Goal: Task Accomplishment & Management: Manage account settings

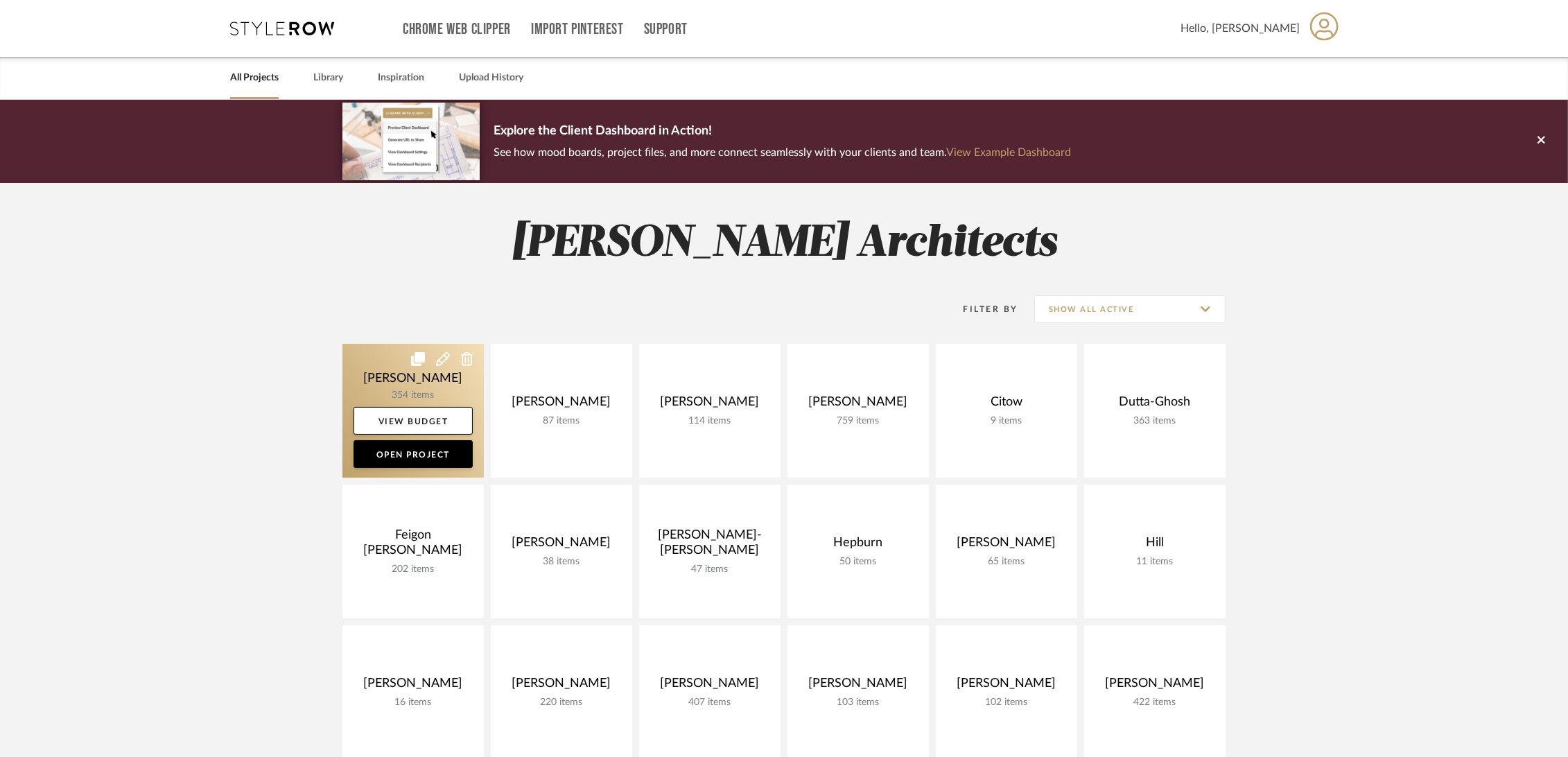
click at [372, 371] on link at bounding box center [413, 411] width 141 height 134
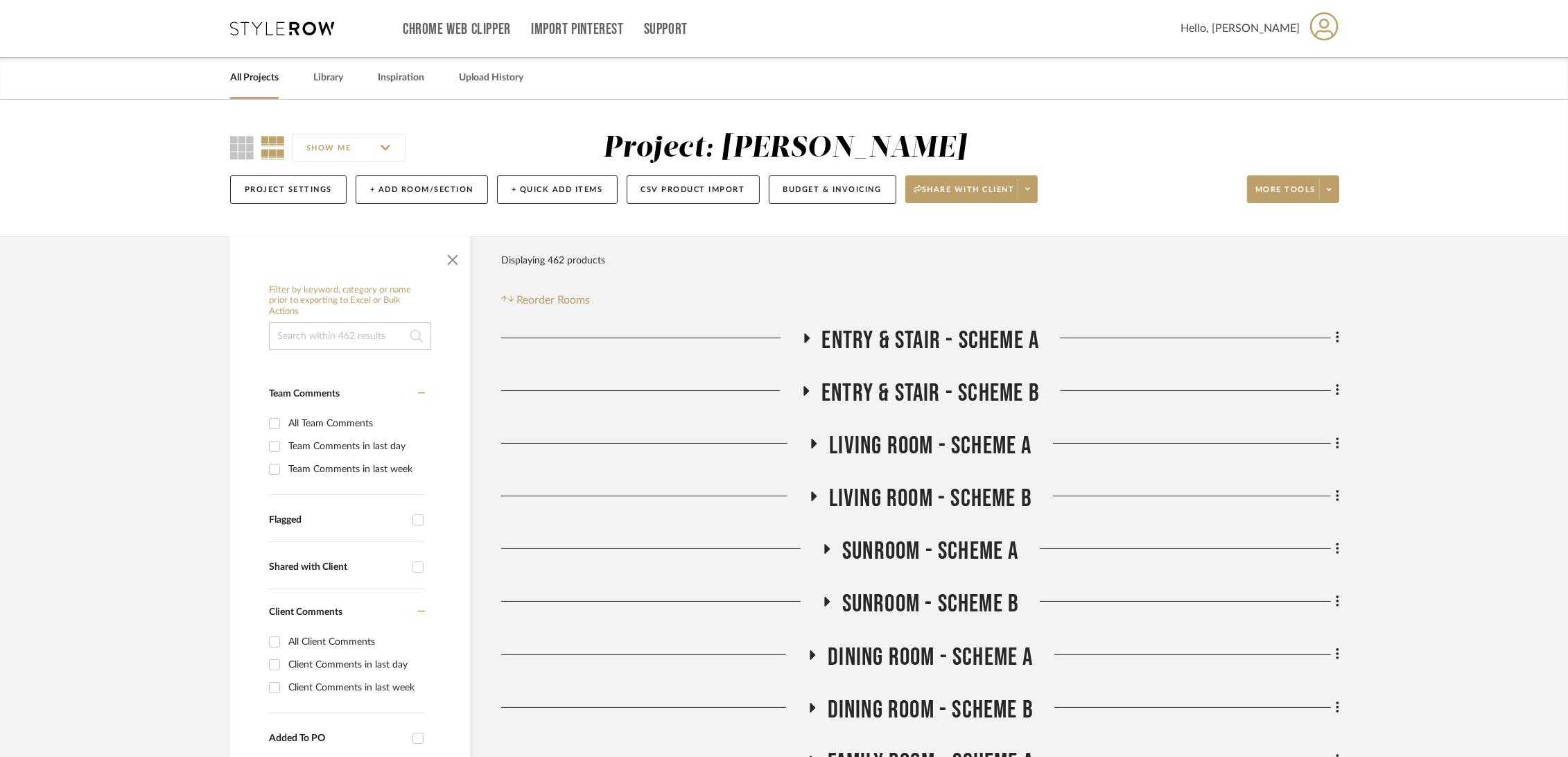
click at [960, 340] on span "Entry & Stair - Scheme A" at bounding box center [931, 341] width 218 height 30
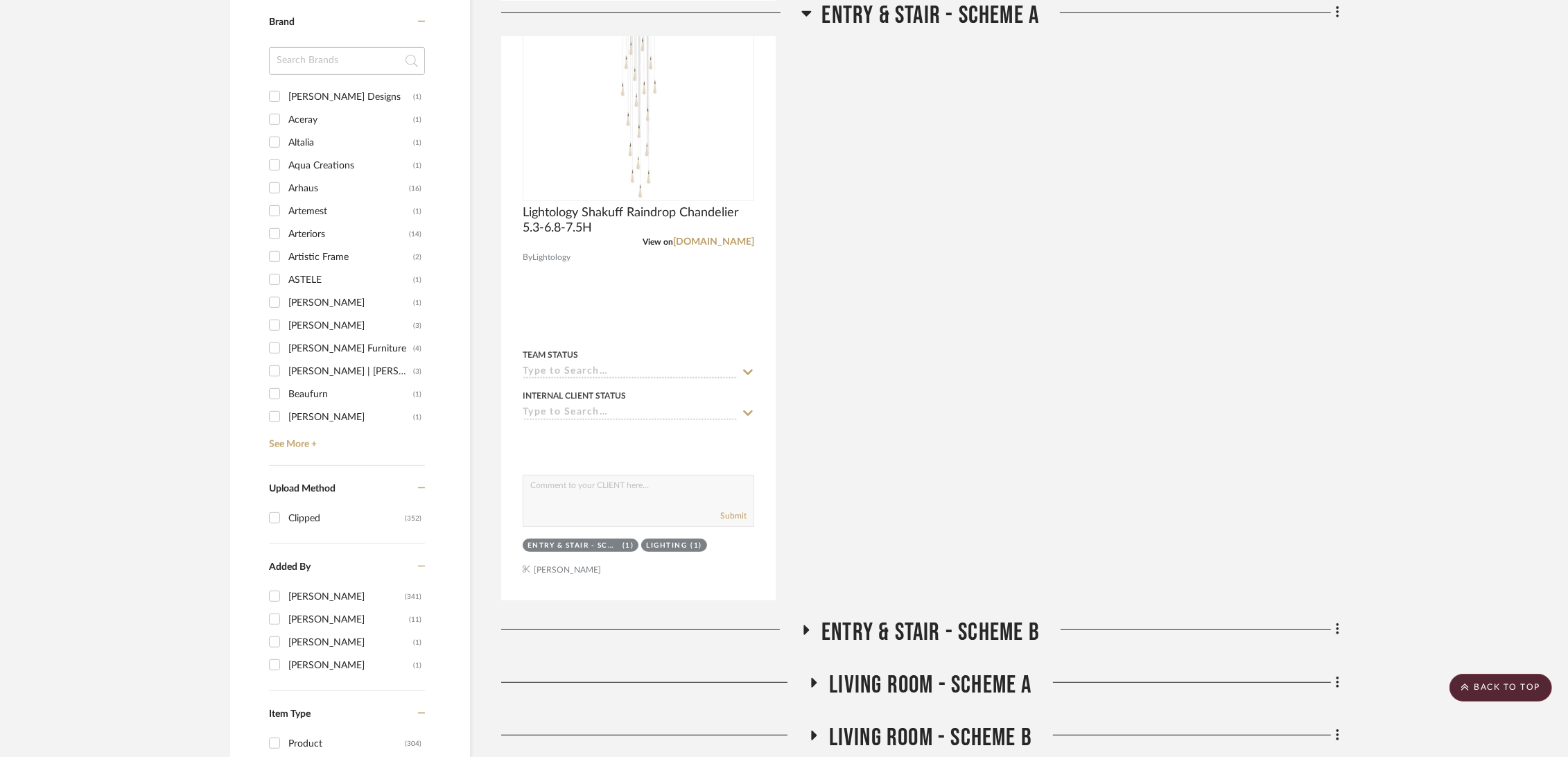
scroll to position [1385, 0]
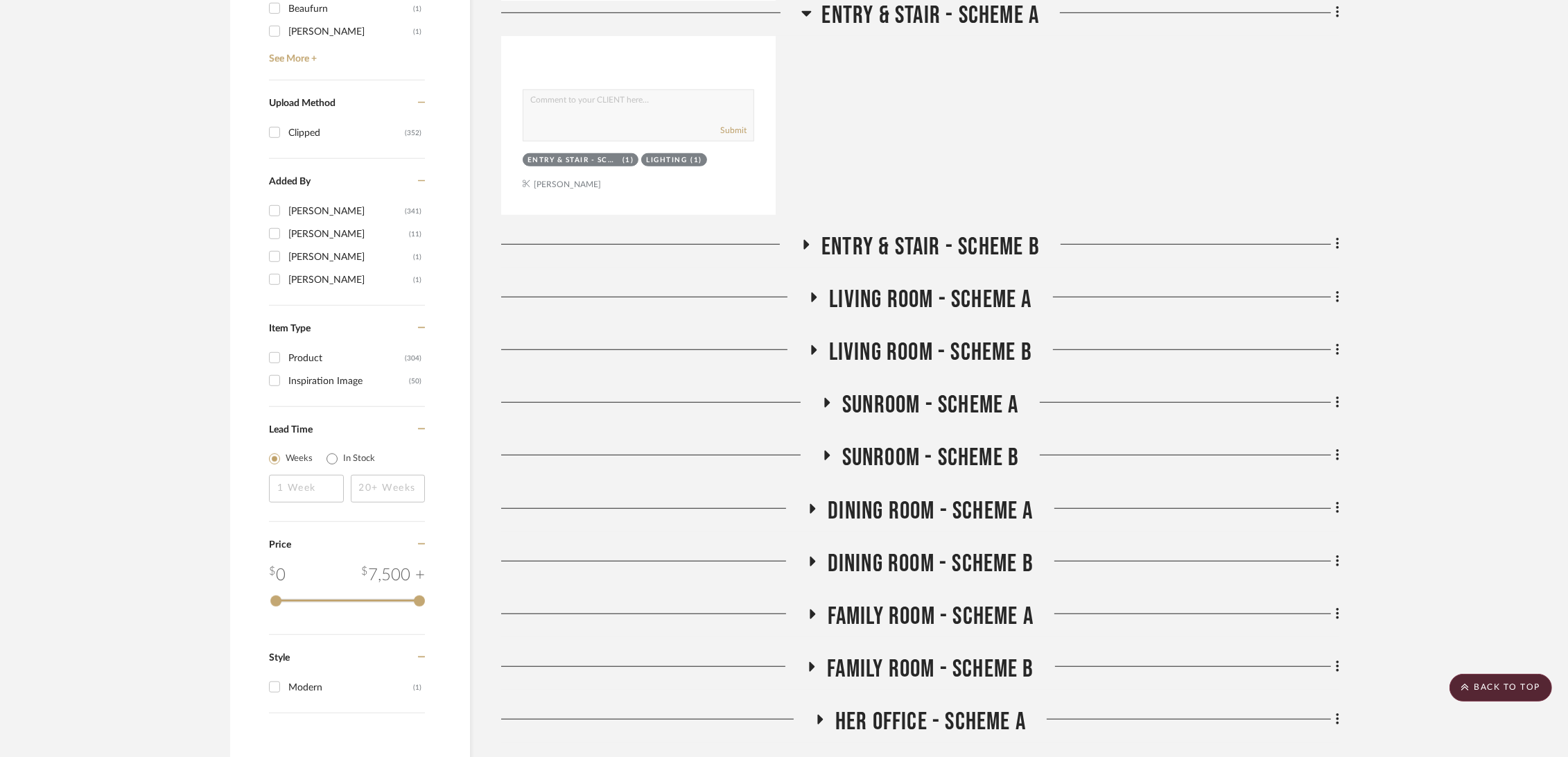
click at [964, 248] on span "Entry & Stair - Scheme B" at bounding box center [931, 247] width 219 height 30
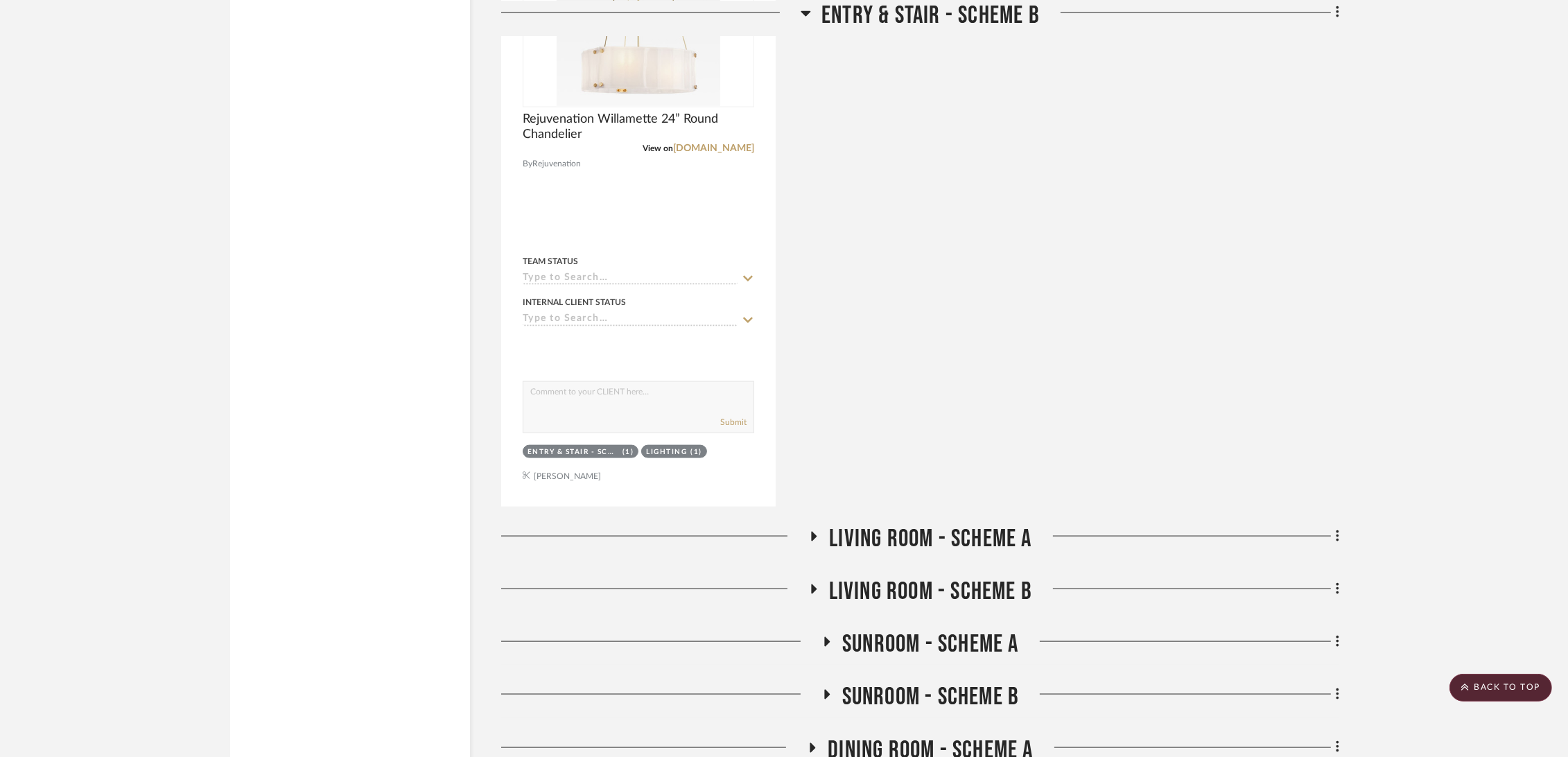
scroll to position [2694, 0]
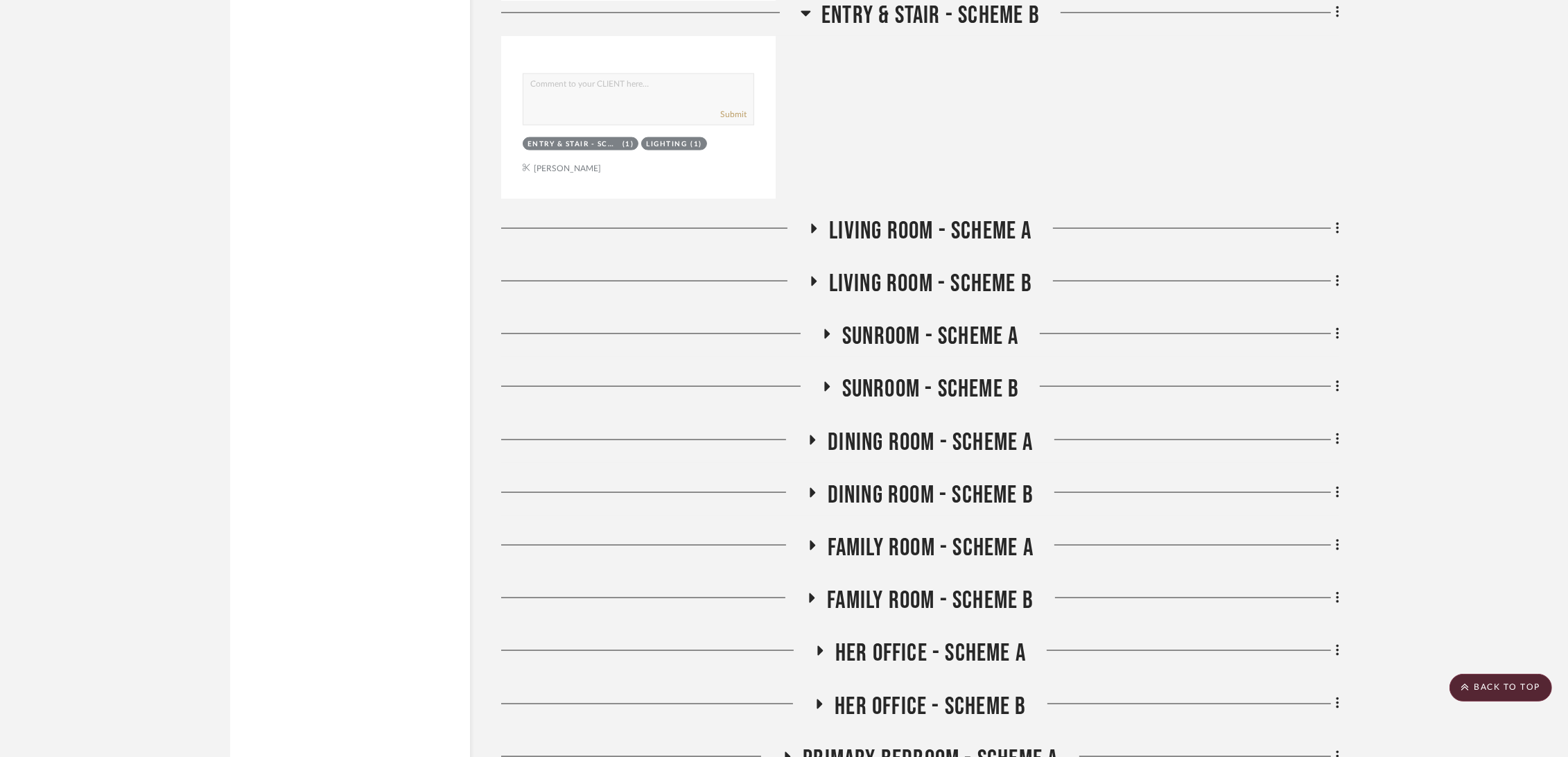
click at [863, 226] on span "Living Room - Scheme A" at bounding box center [930, 231] width 202 height 30
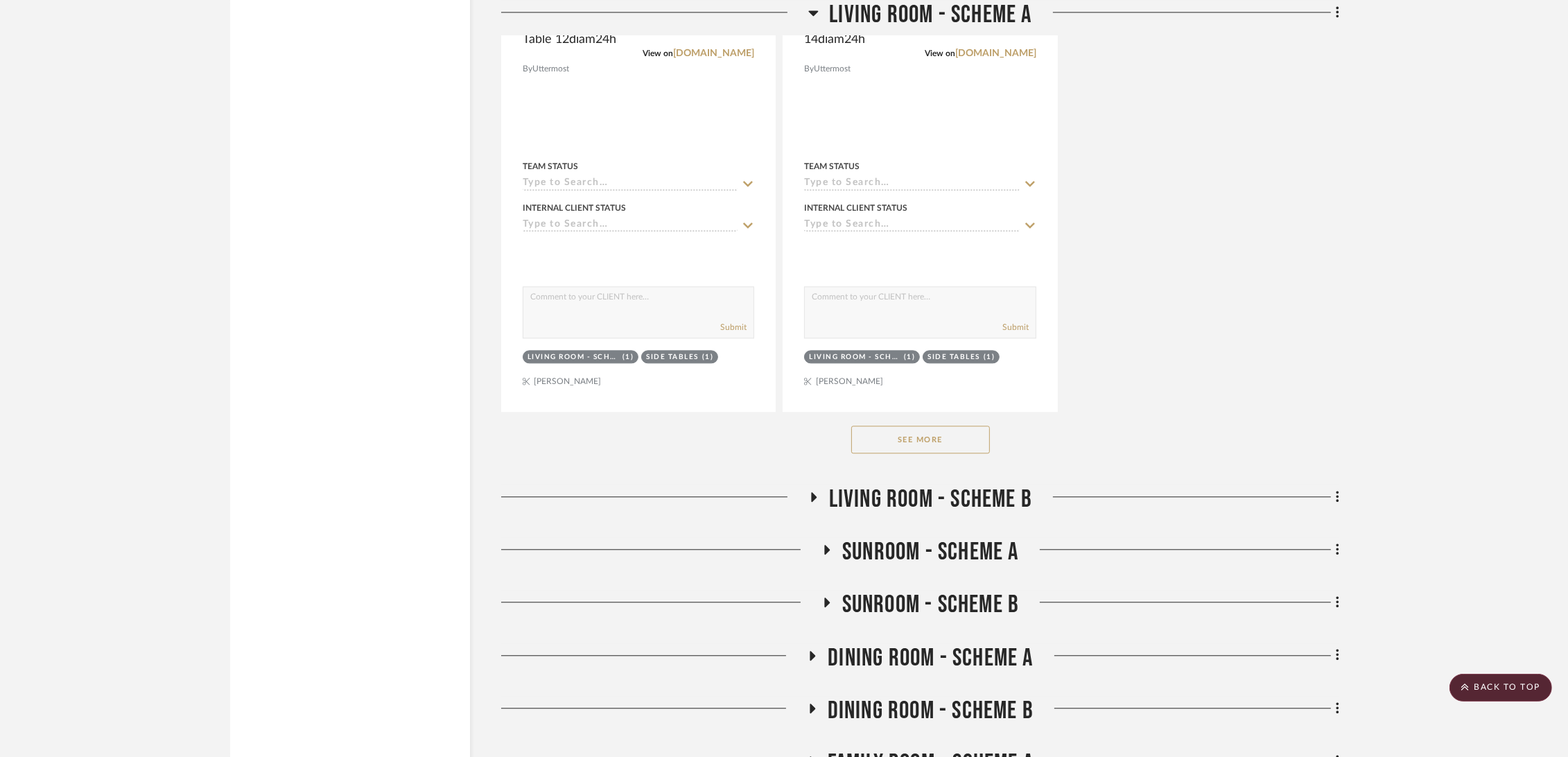
scroll to position [4465, 0]
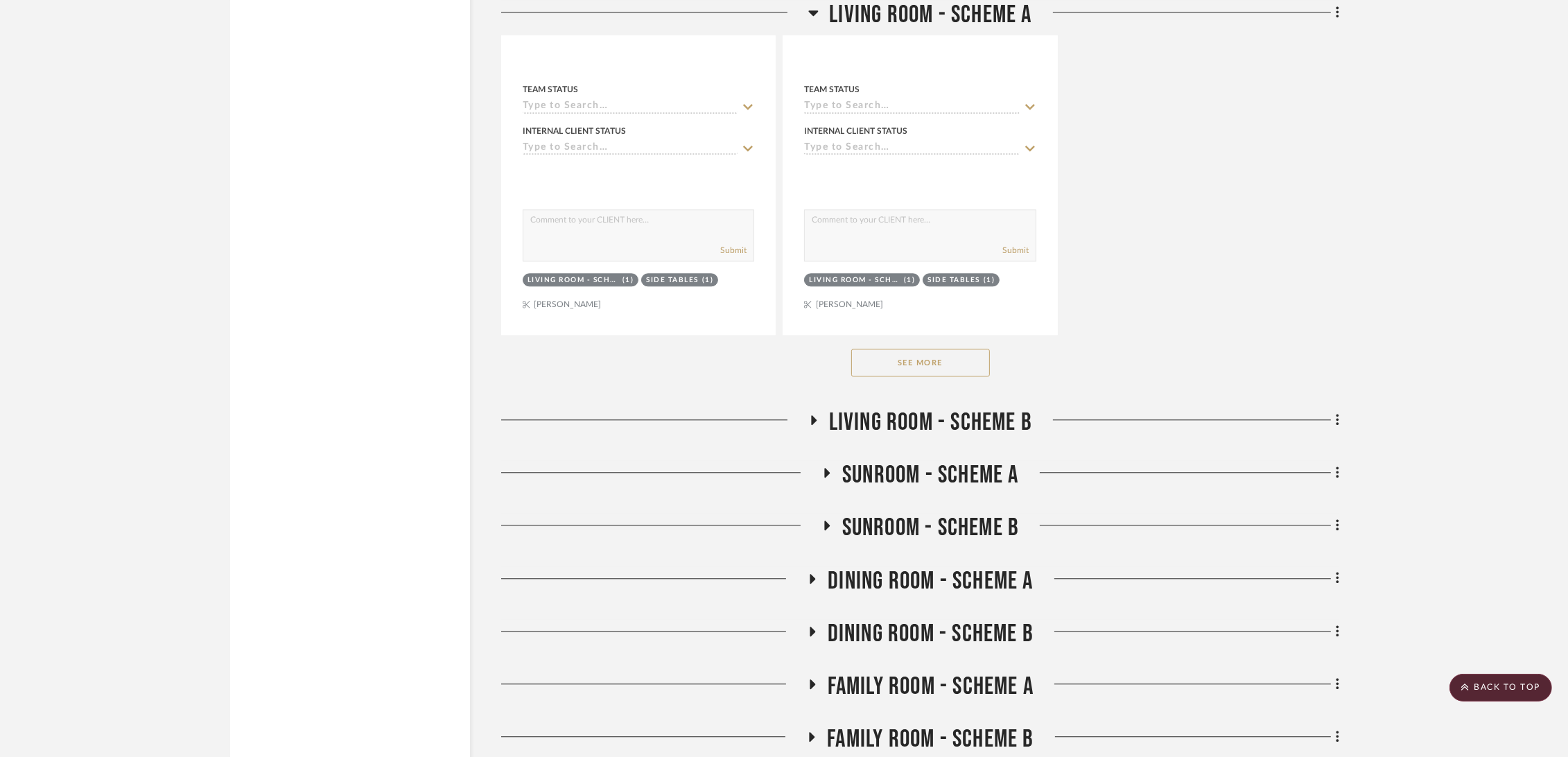
click at [937, 419] on span "Living Room - Scheme B" at bounding box center [930, 422] width 203 height 30
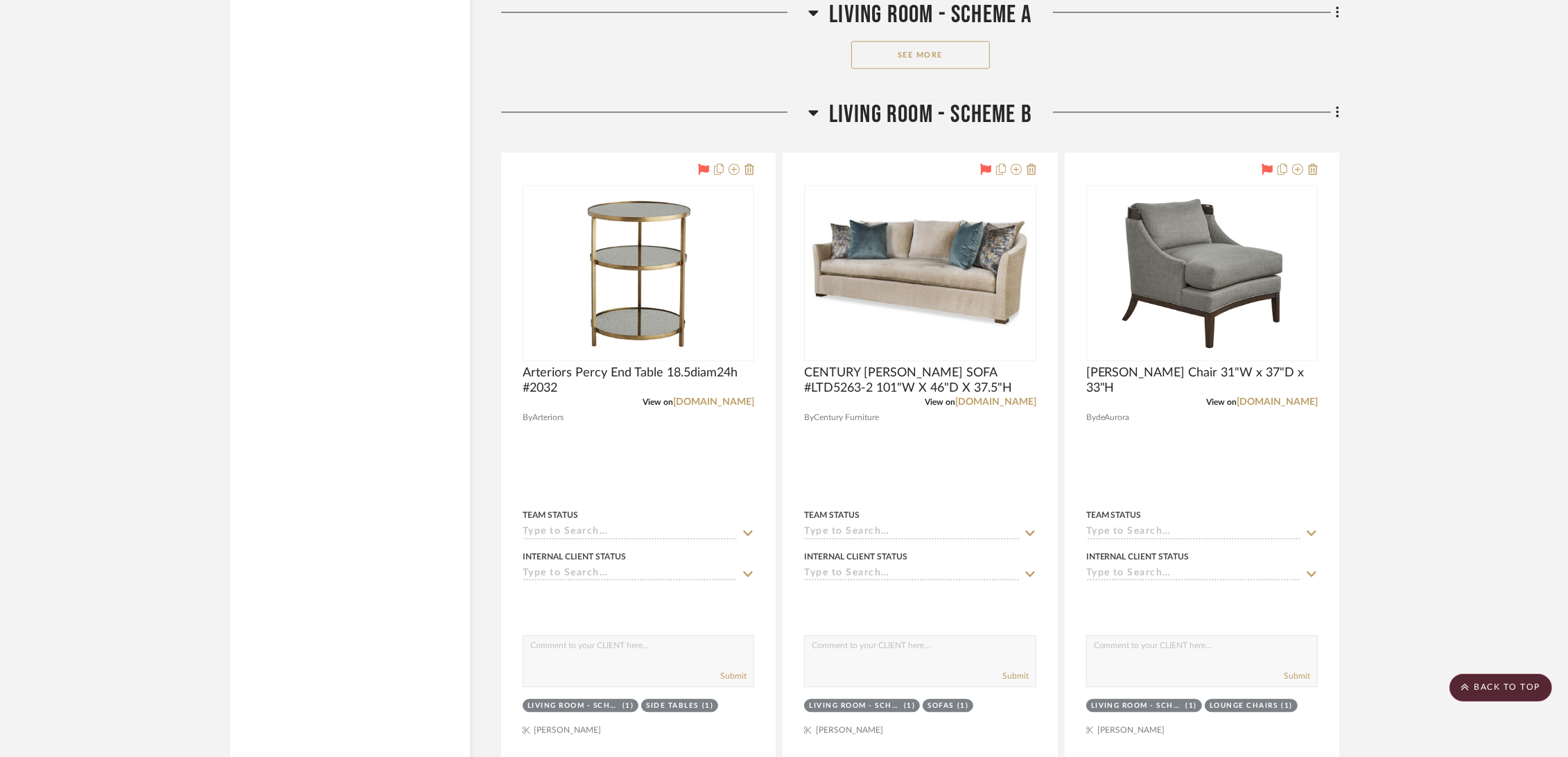
scroll to position [4696, 0]
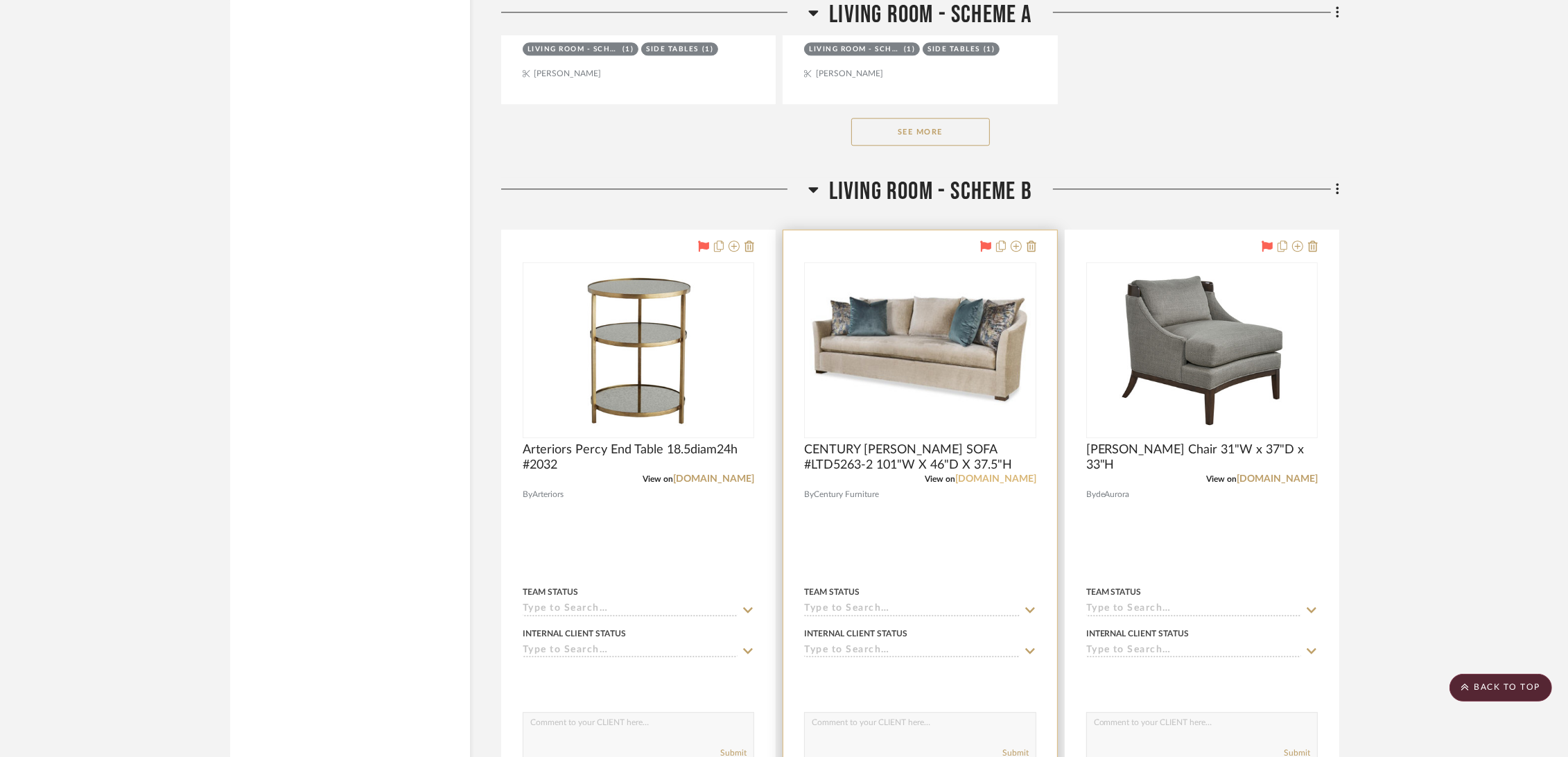
click at [968, 479] on link "[DOMAIN_NAME]" at bounding box center [995, 479] width 81 height 9
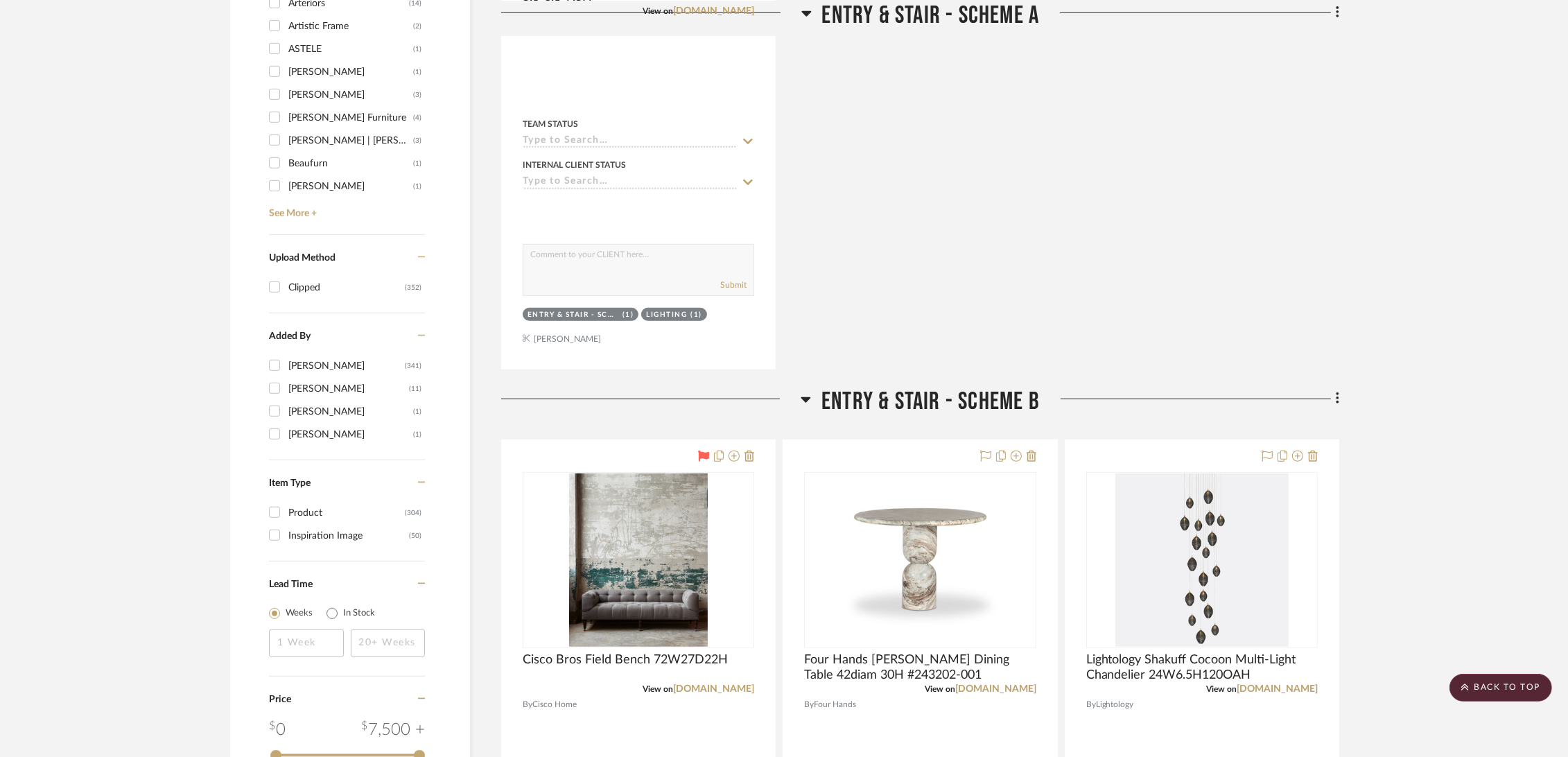
scroll to position [0, 0]
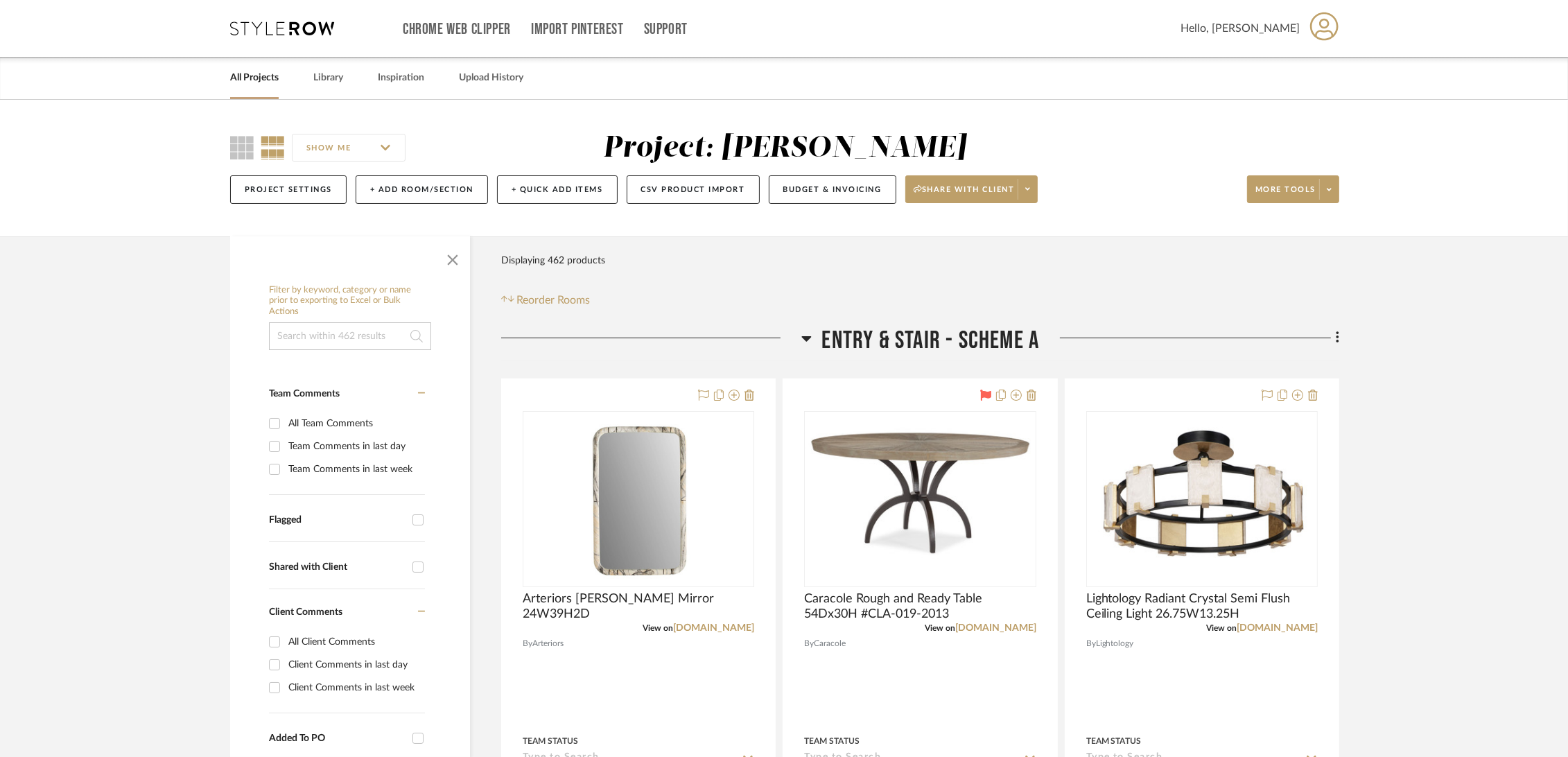
click at [417, 514] on input "Flagged" at bounding box center [418, 520] width 22 height 22
checkbox input "true"
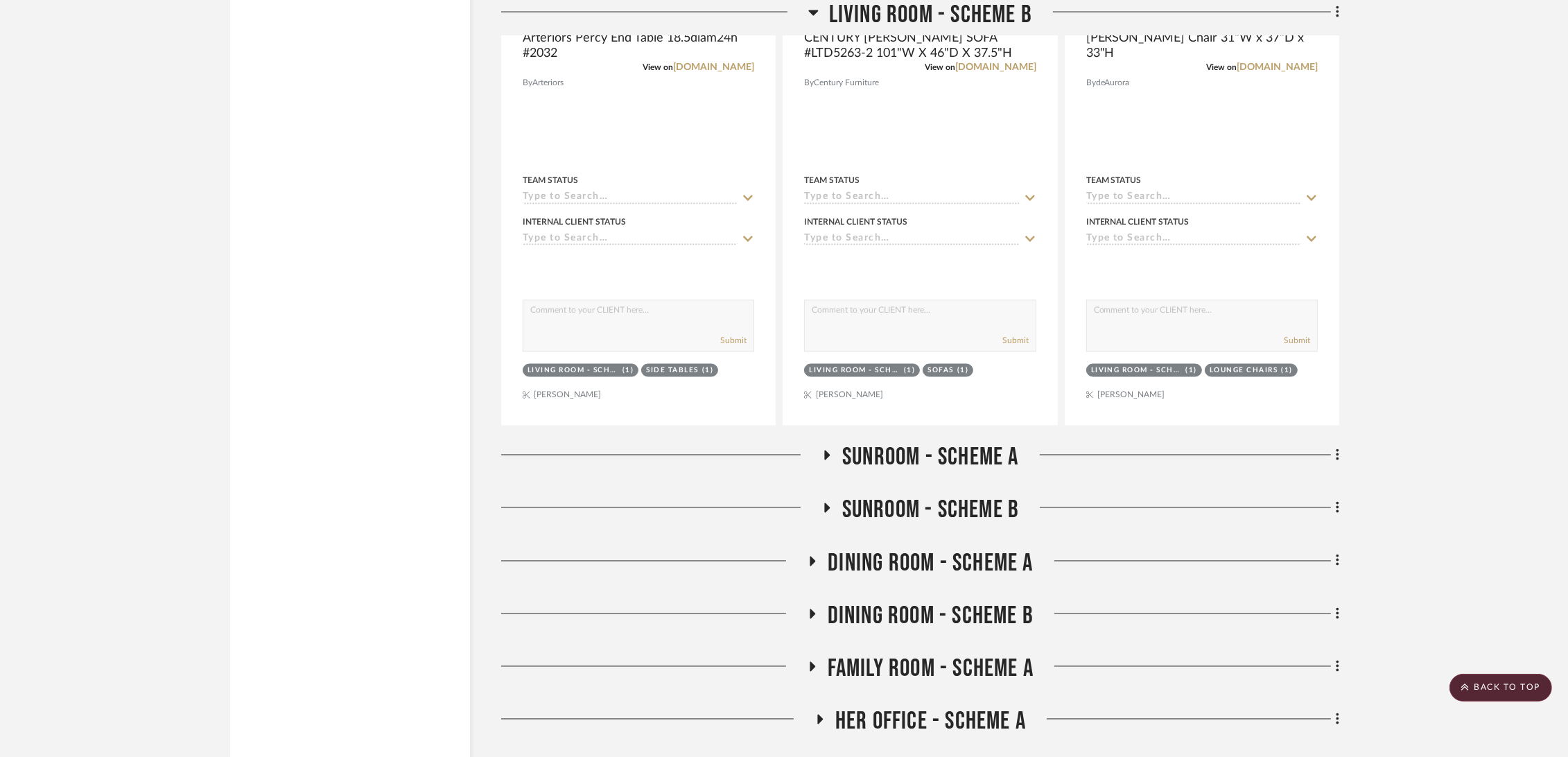
scroll to position [3387, 0]
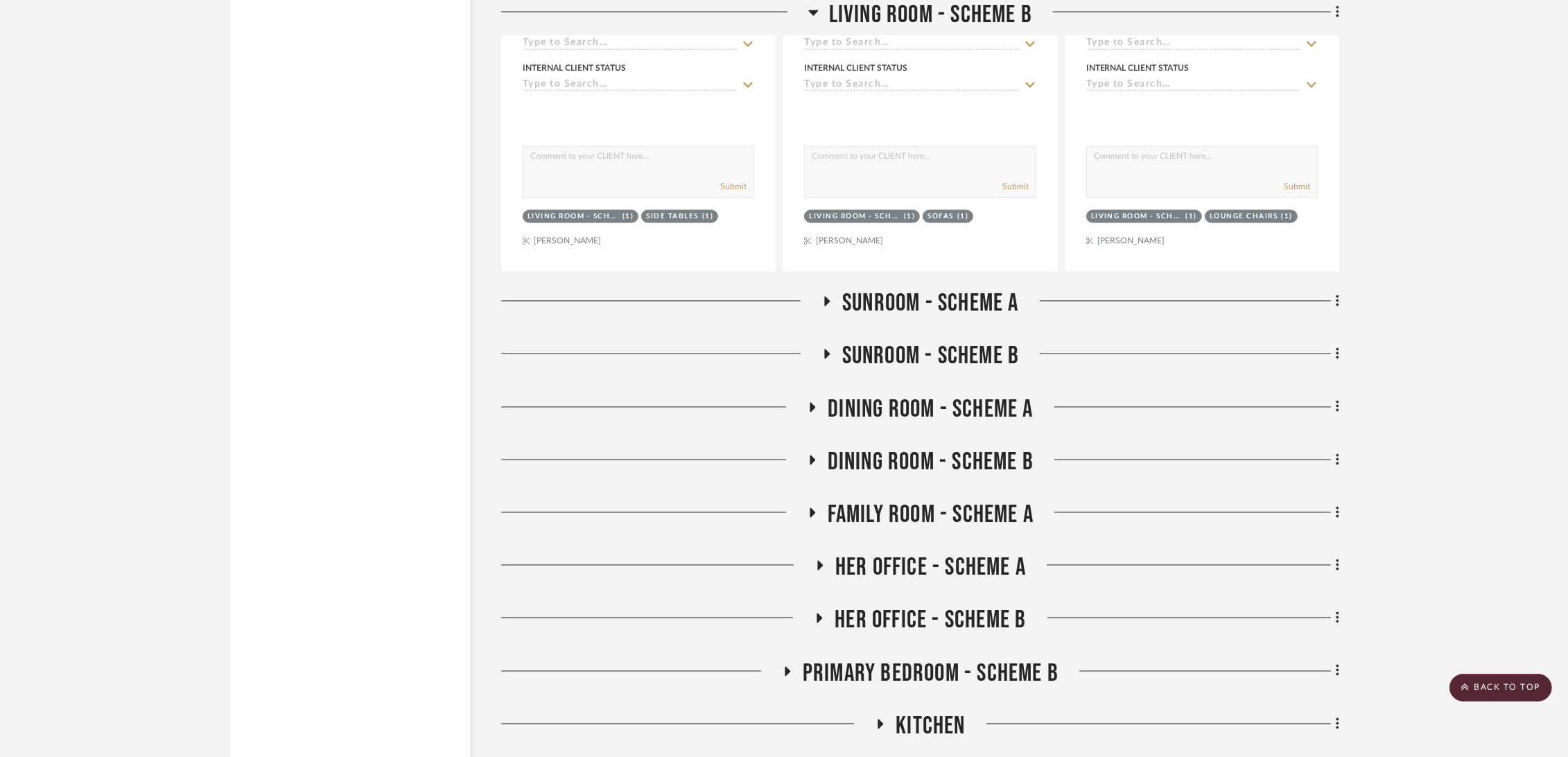
click at [961, 307] on span "Sunroom - Scheme A" at bounding box center [930, 304] width 176 height 30
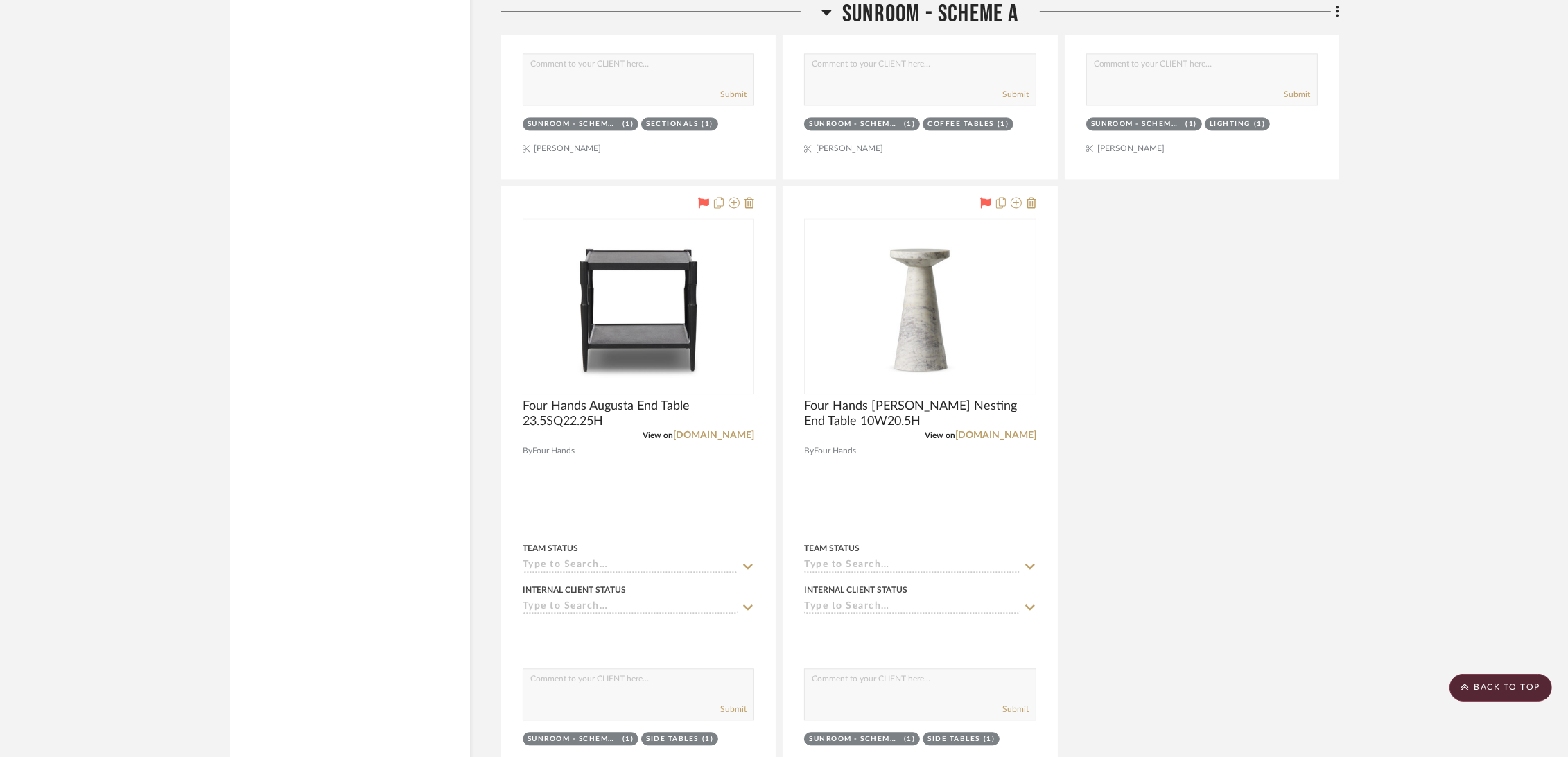
scroll to position [4542, 0]
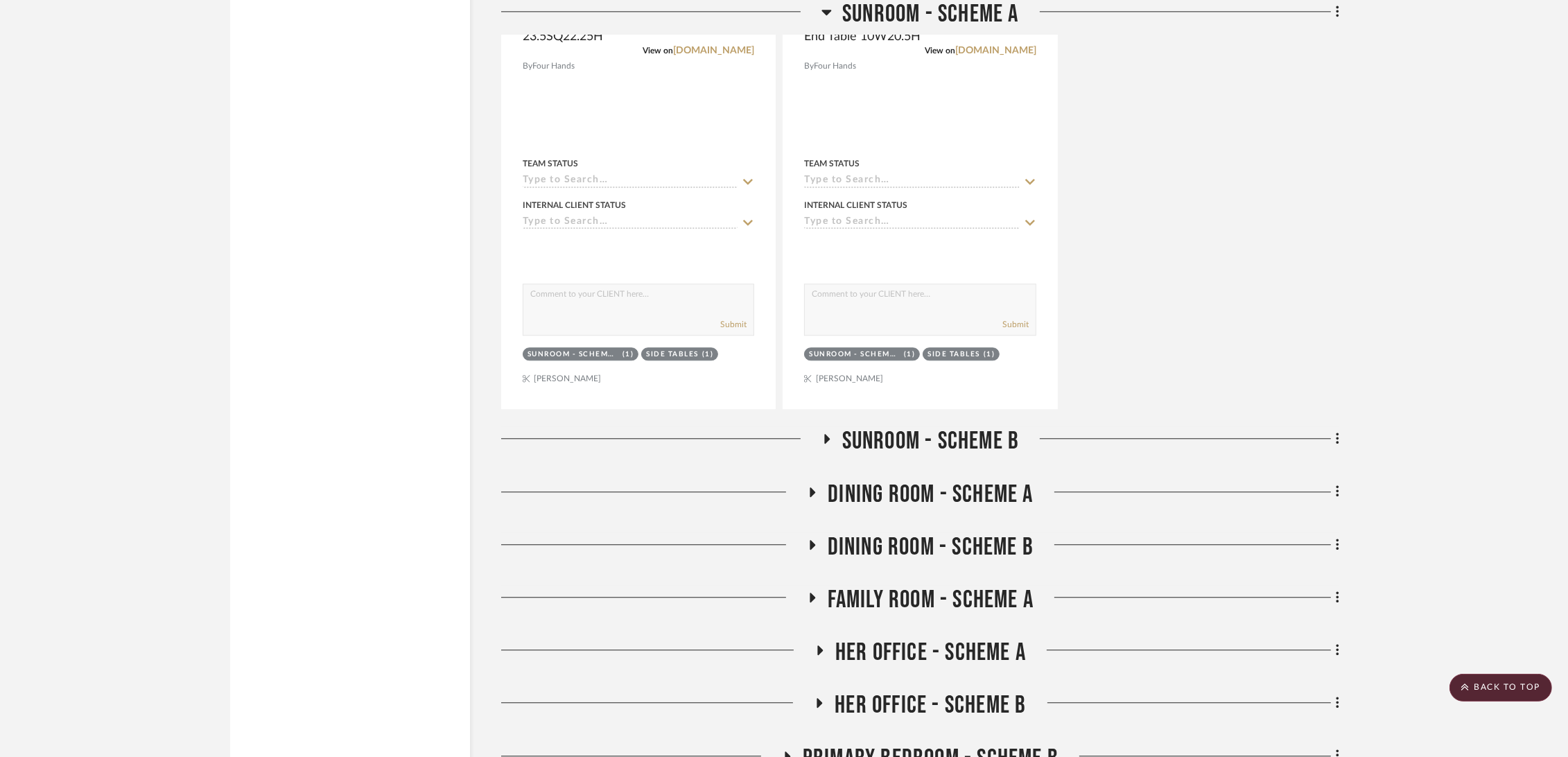
click at [949, 444] on span "Sunroom - Scheme B" at bounding box center [931, 441] width 177 height 30
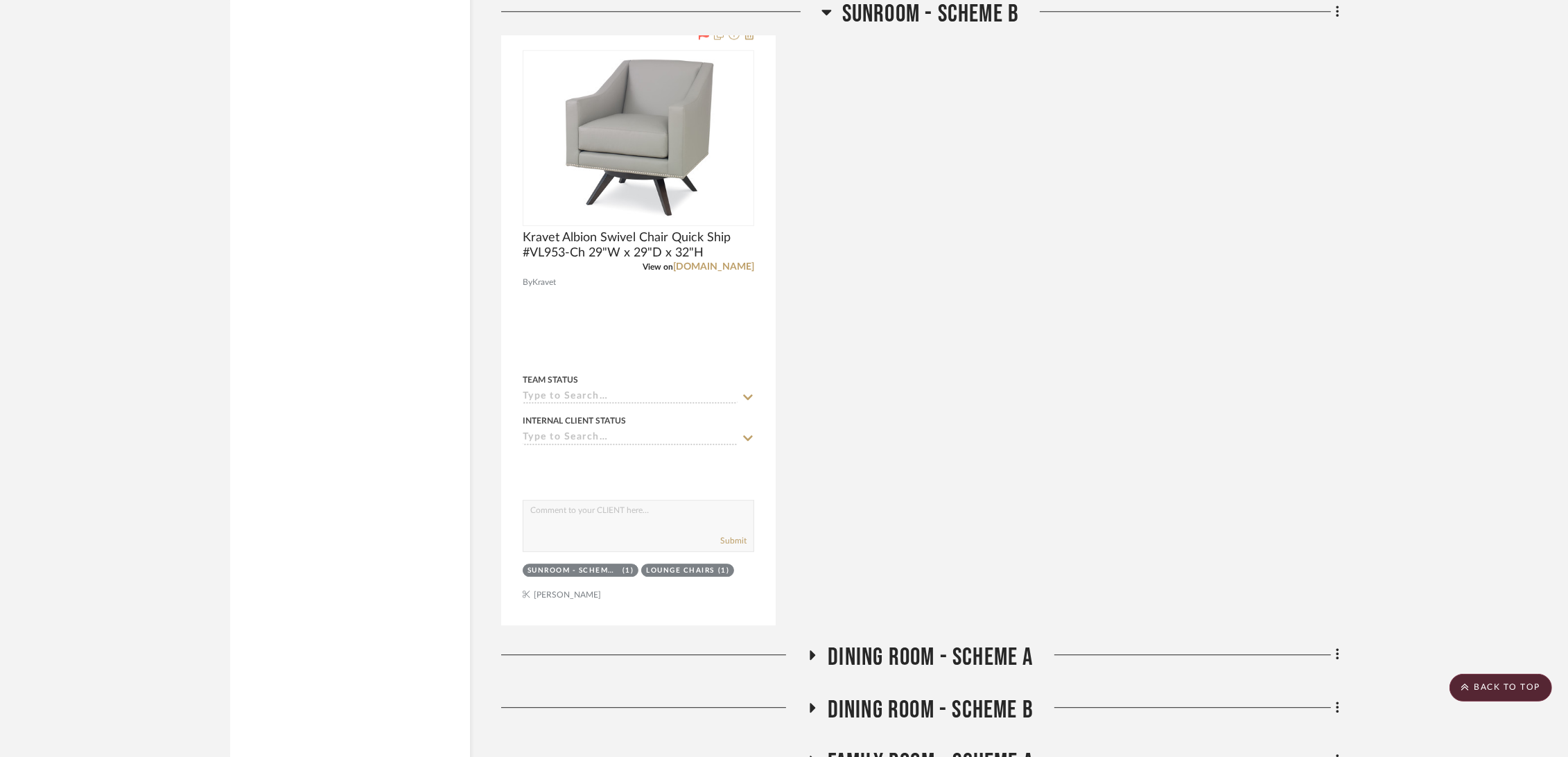
scroll to position [5388, 0]
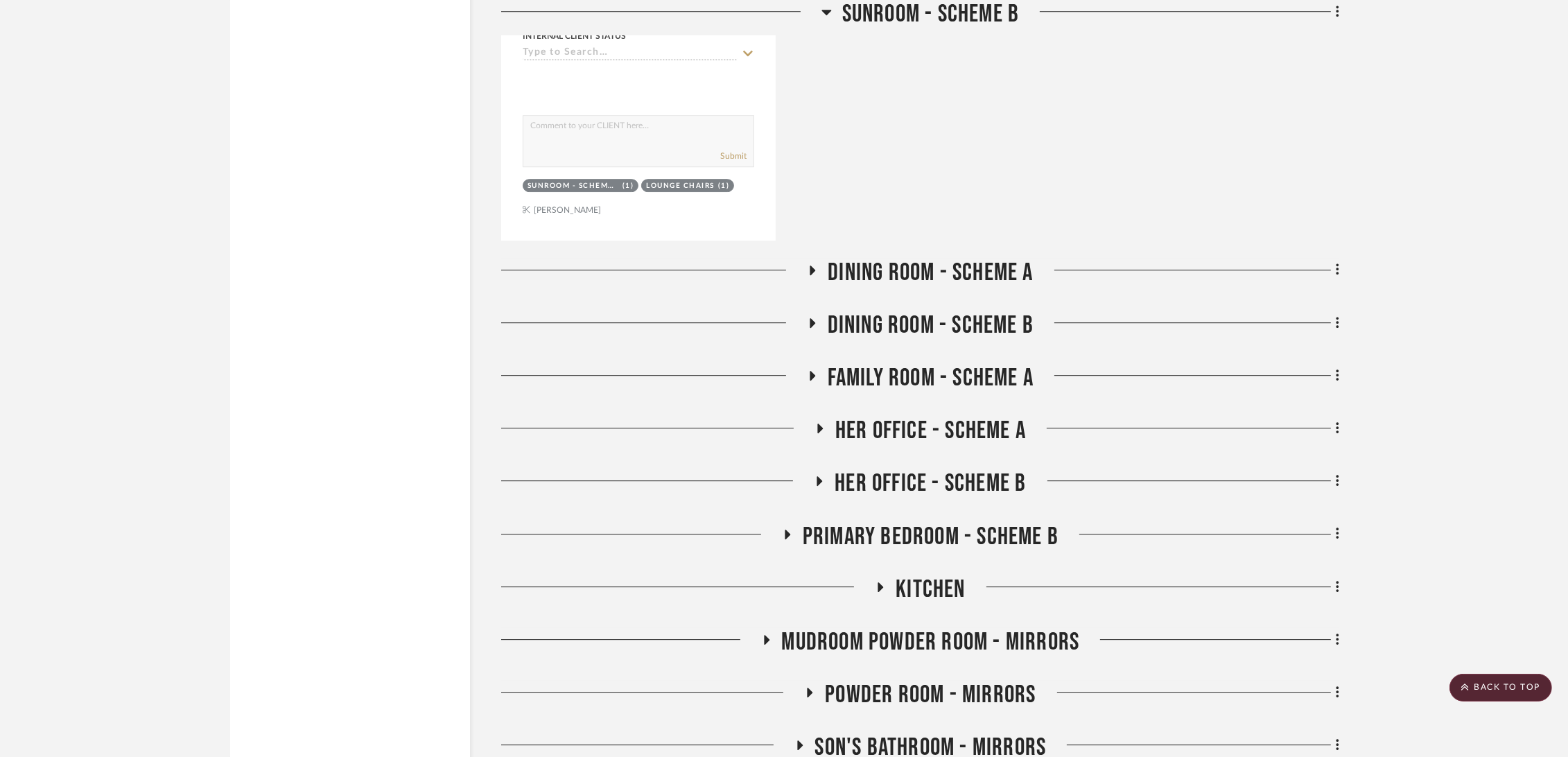
click at [978, 266] on span "Dining Room - Scheme A" at bounding box center [931, 273] width 205 height 30
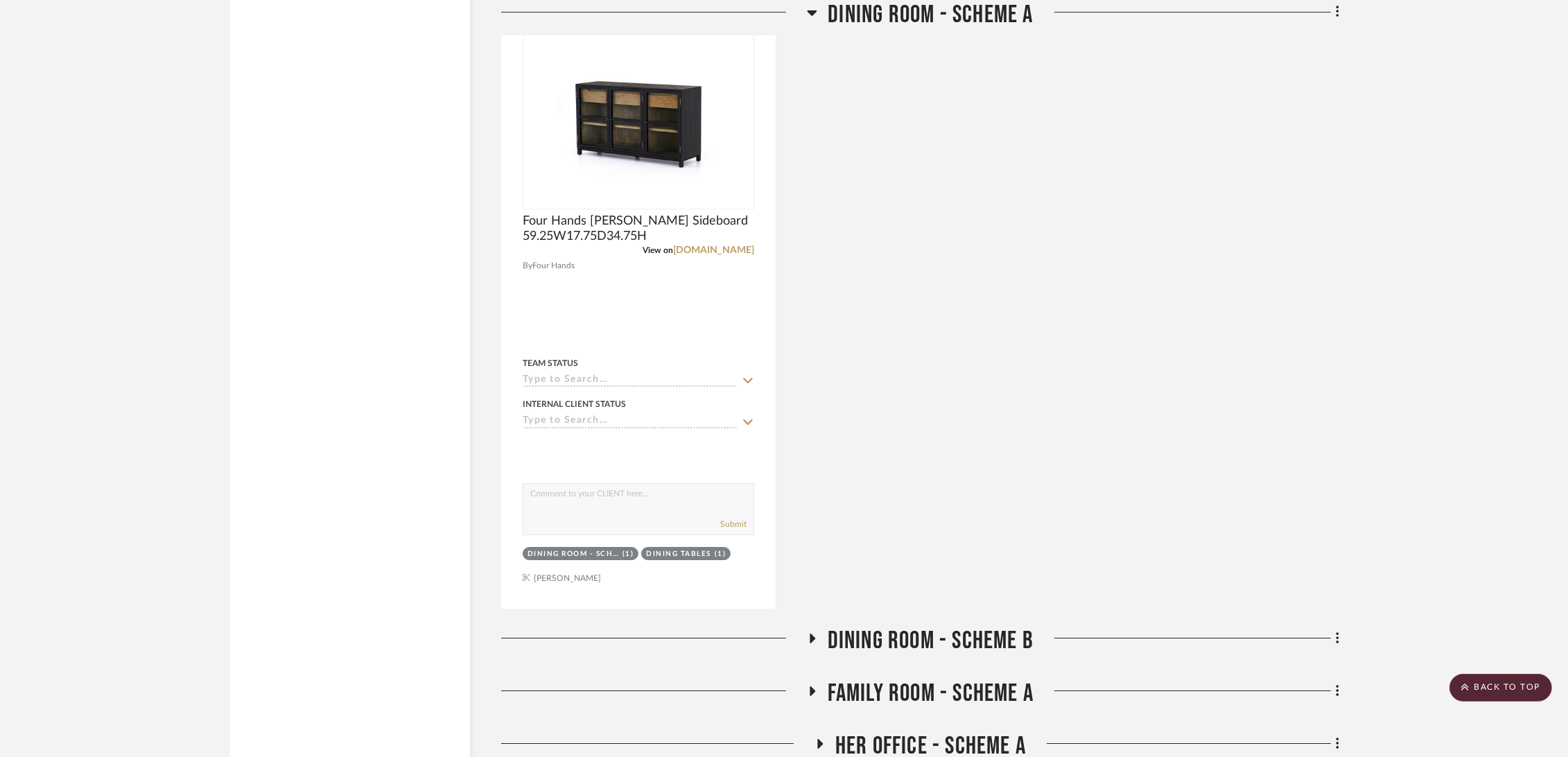
scroll to position [6620, 0]
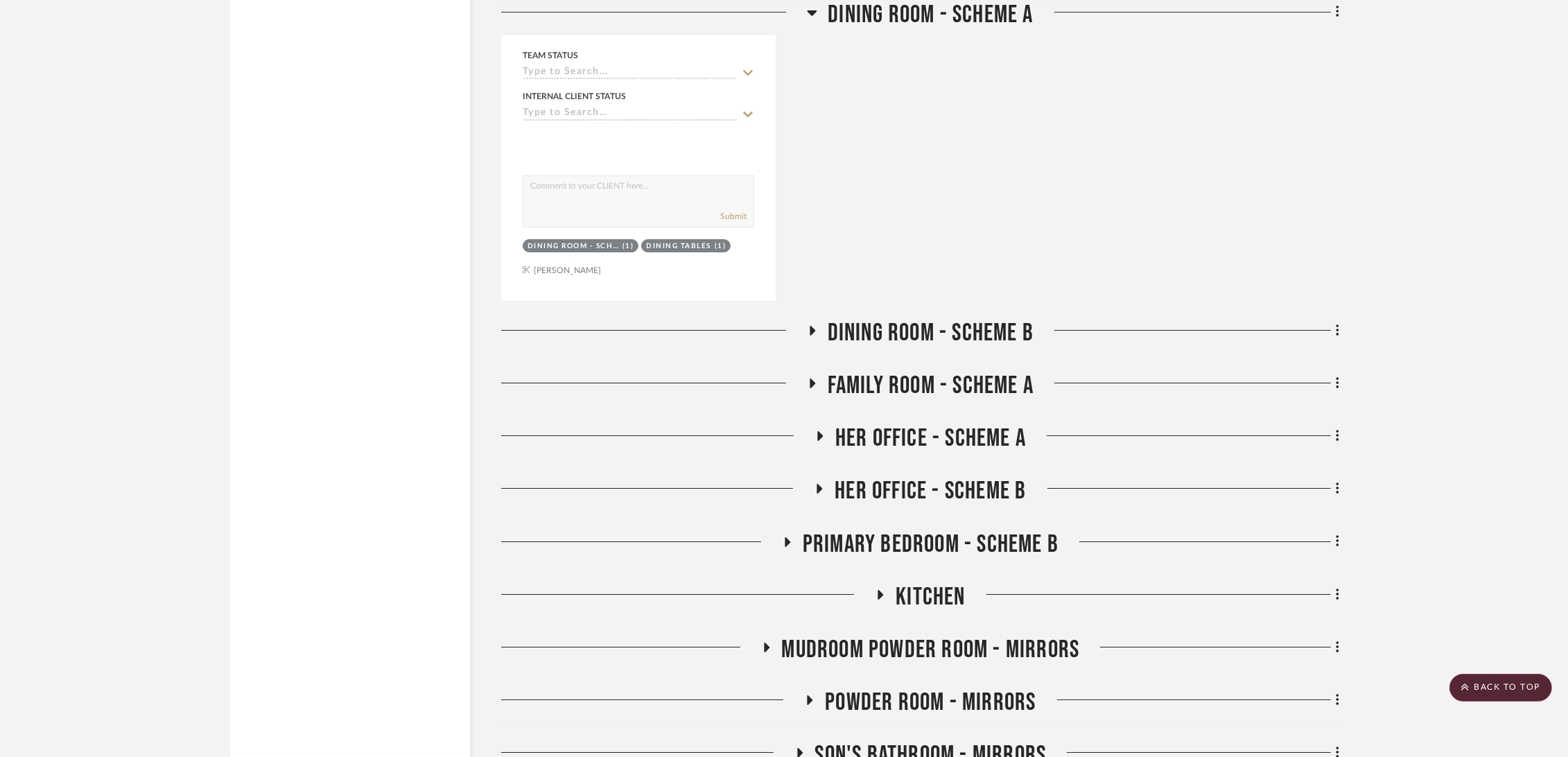
click at [938, 335] on span "Dining Room - Scheme B" at bounding box center [931, 333] width 206 height 30
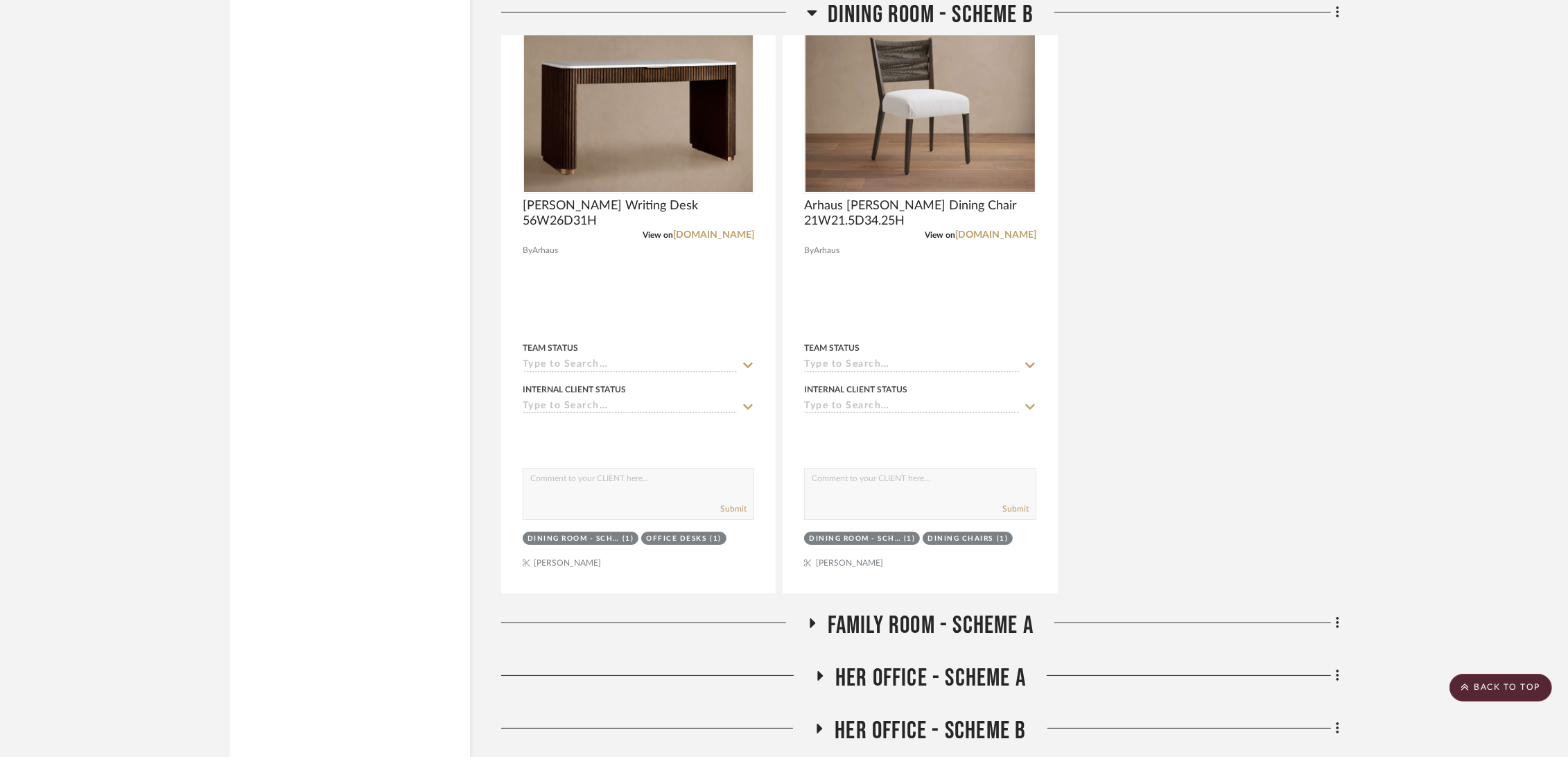
scroll to position [7544, 0]
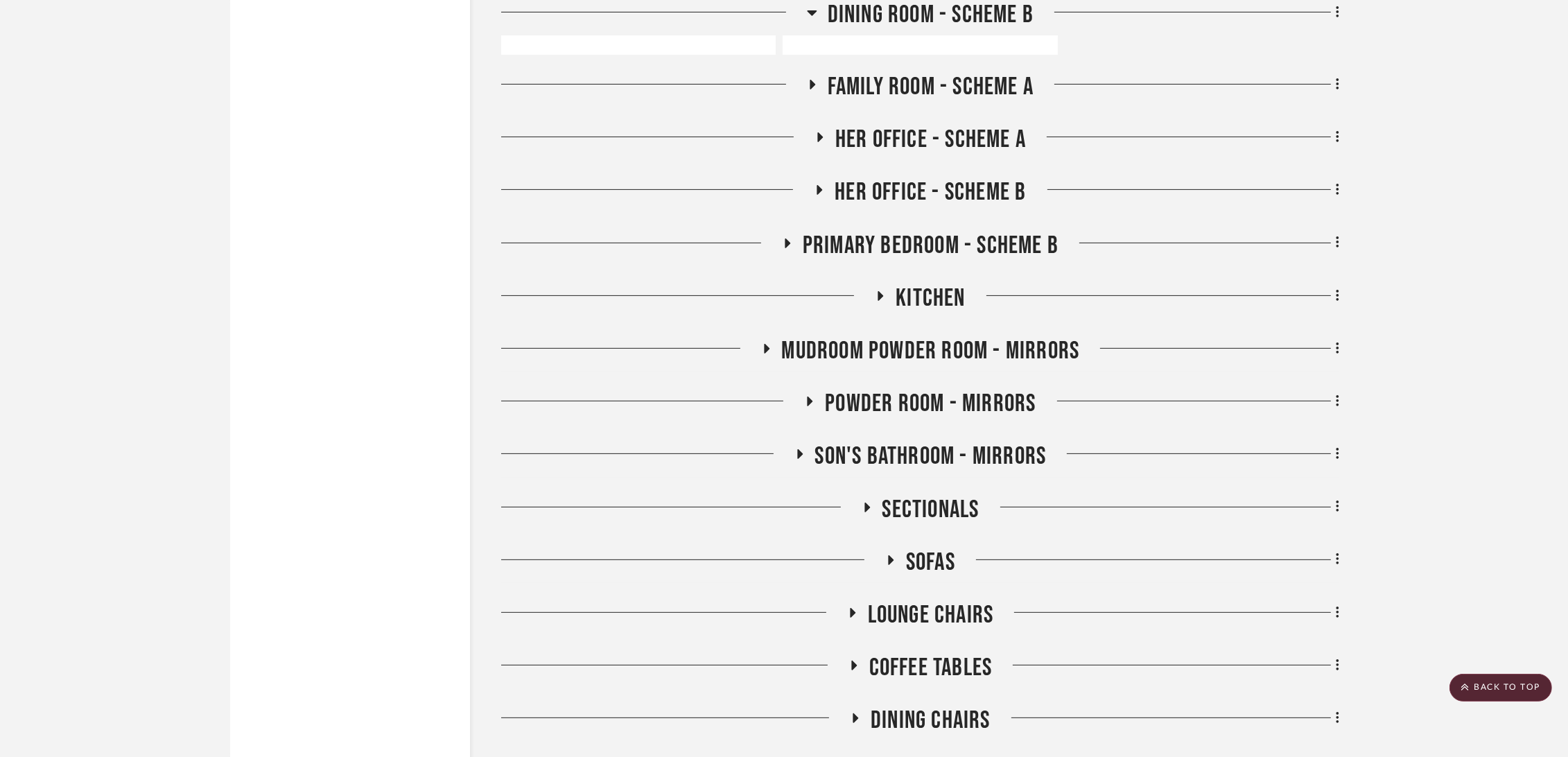
click at [920, 89] on span "Family Room - Scheme A" at bounding box center [931, 87] width 206 height 30
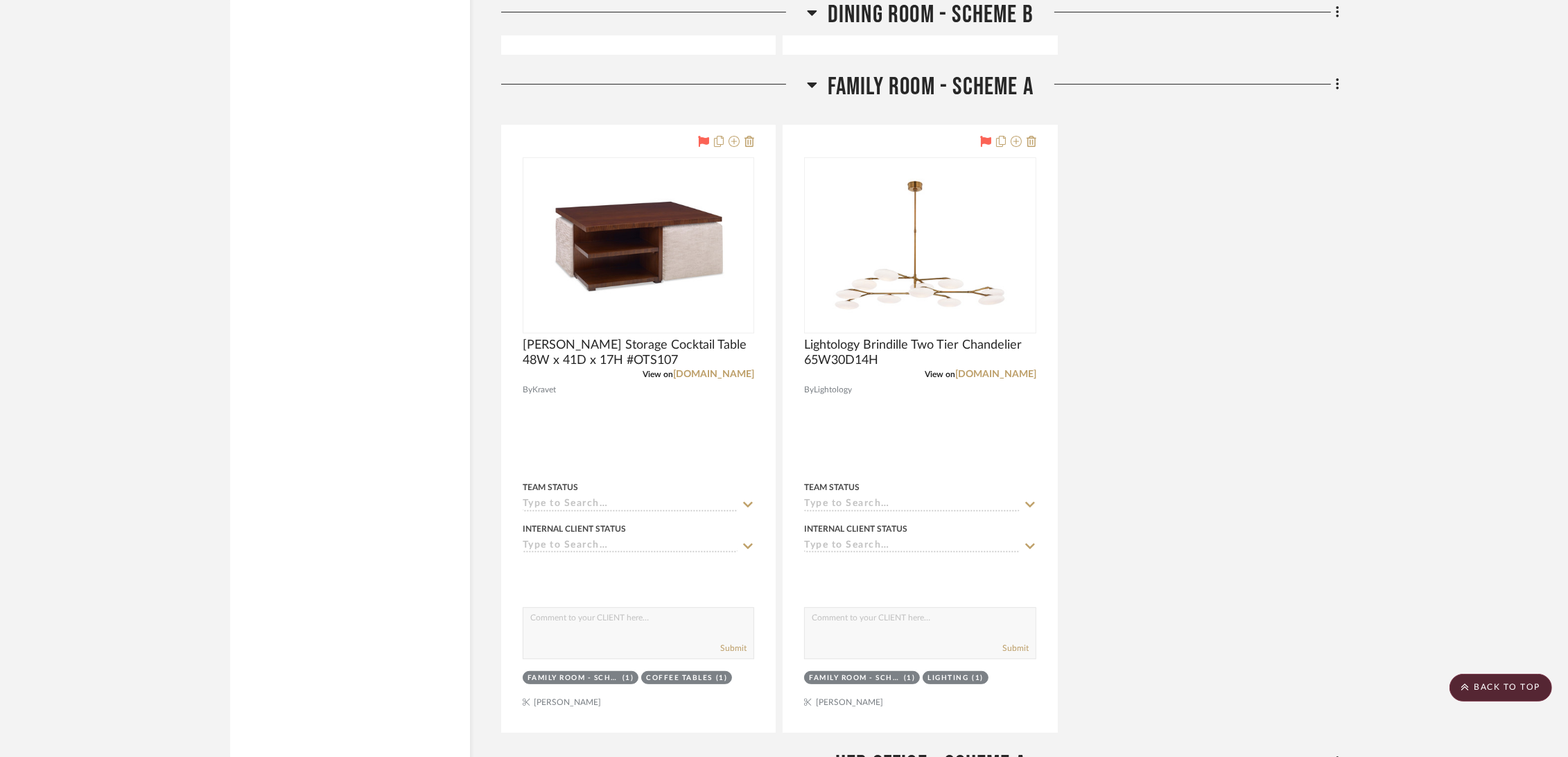
scroll to position [8083, 0]
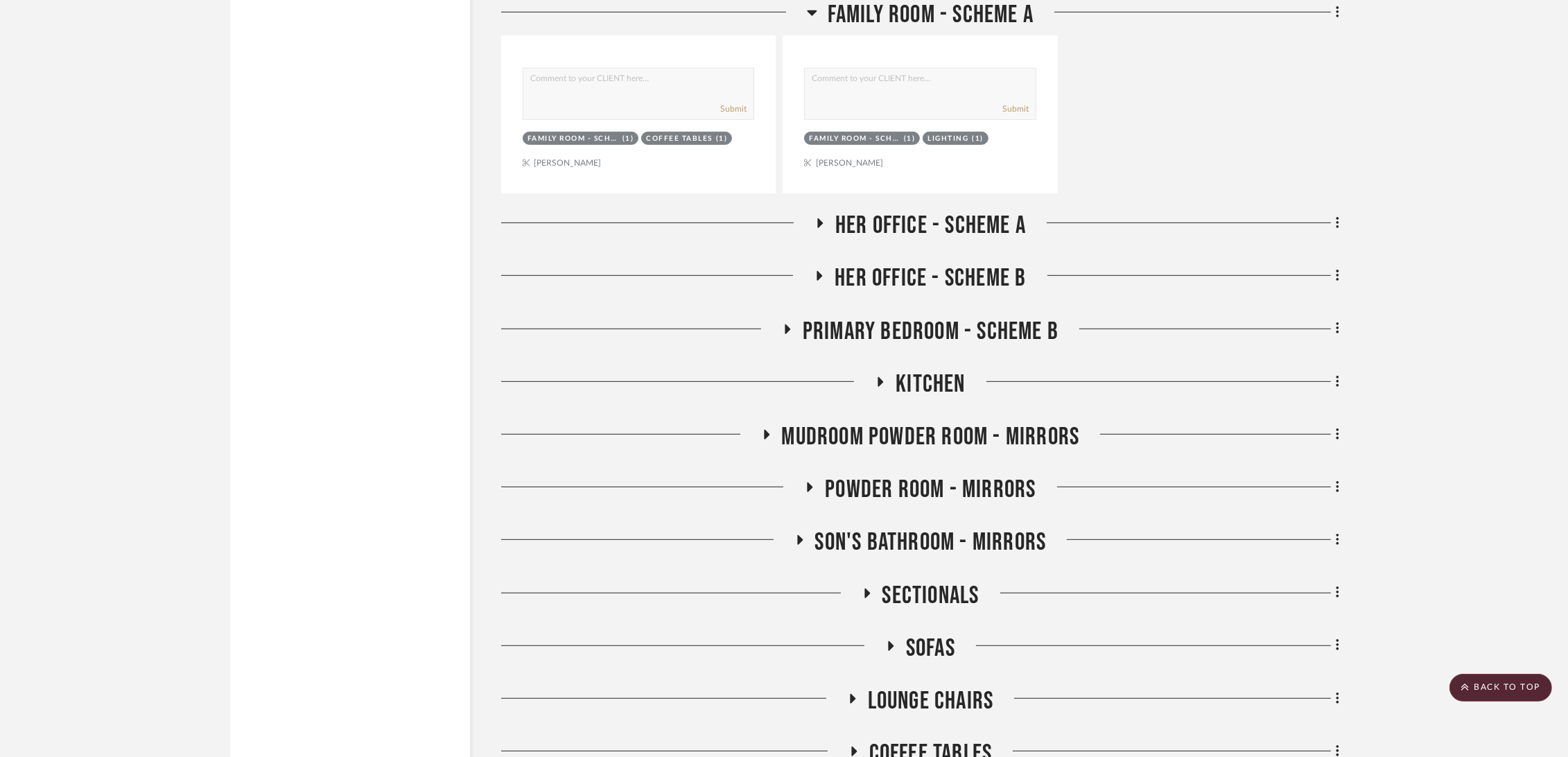
click at [942, 230] on span "Her Office - Scheme A" at bounding box center [930, 226] width 191 height 30
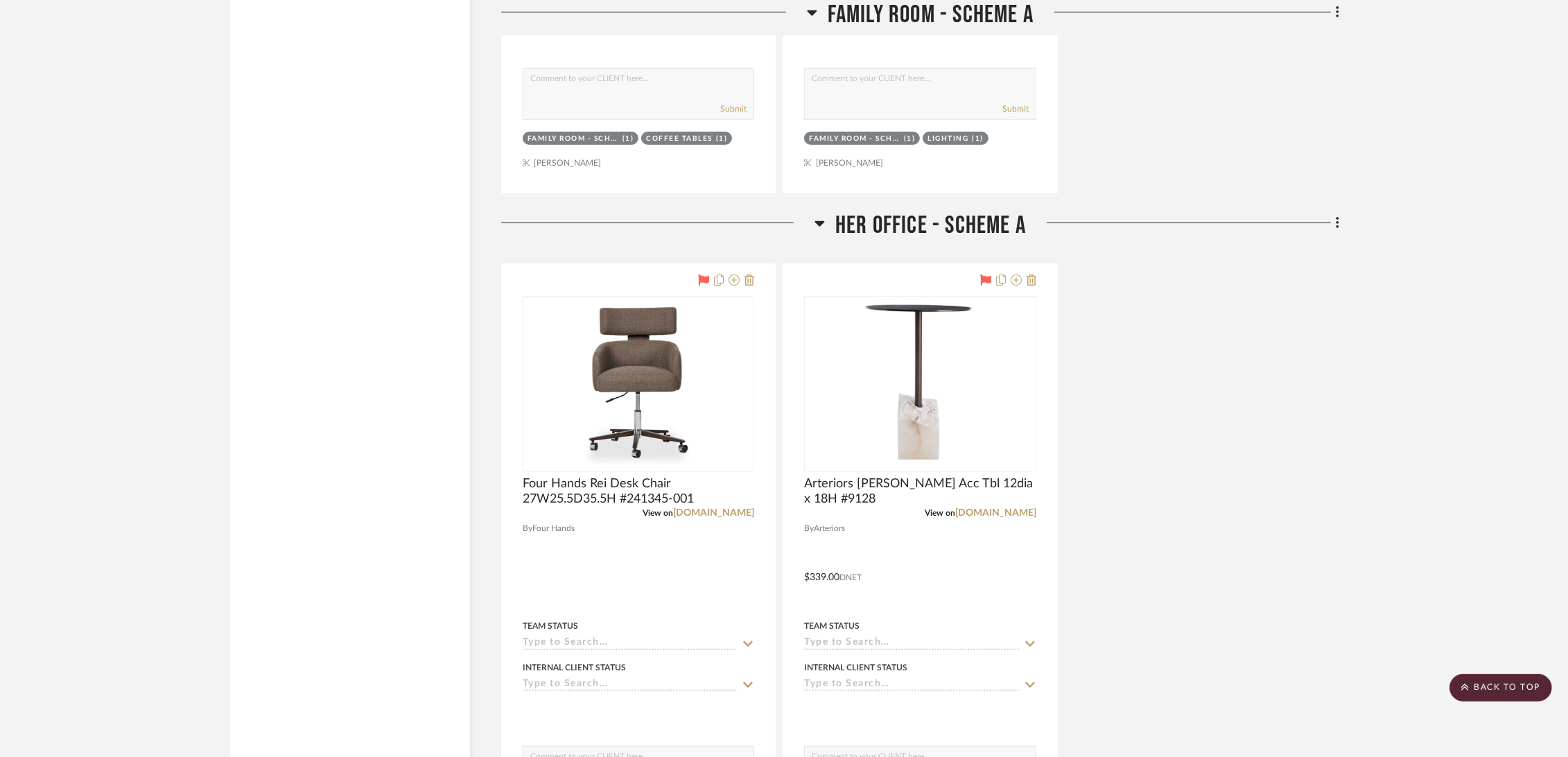
scroll to position [8546, 0]
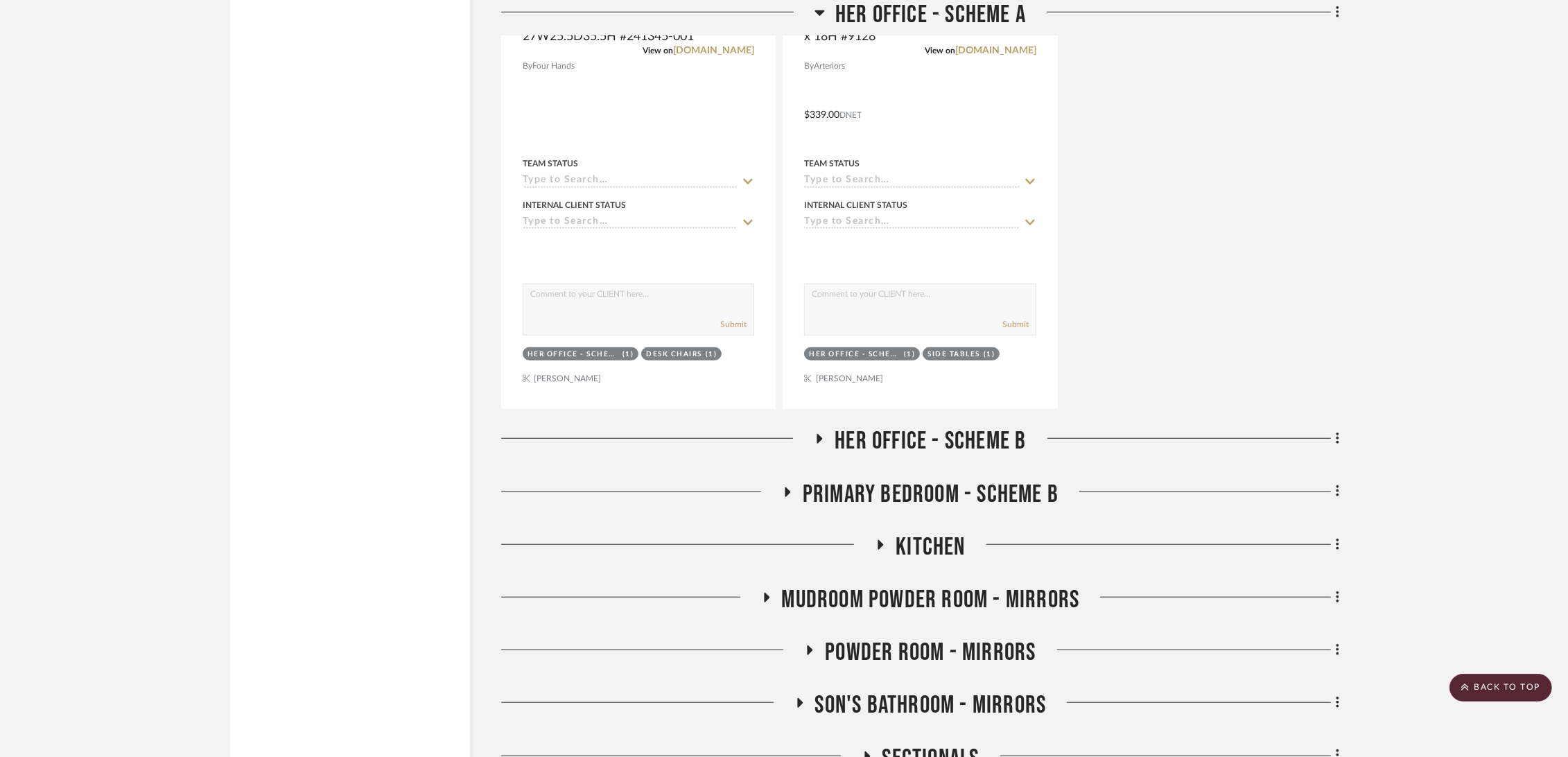
click at [946, 451] on span "Her Office - Scheme B" at bounding box center [931, 441] width 191 height 30
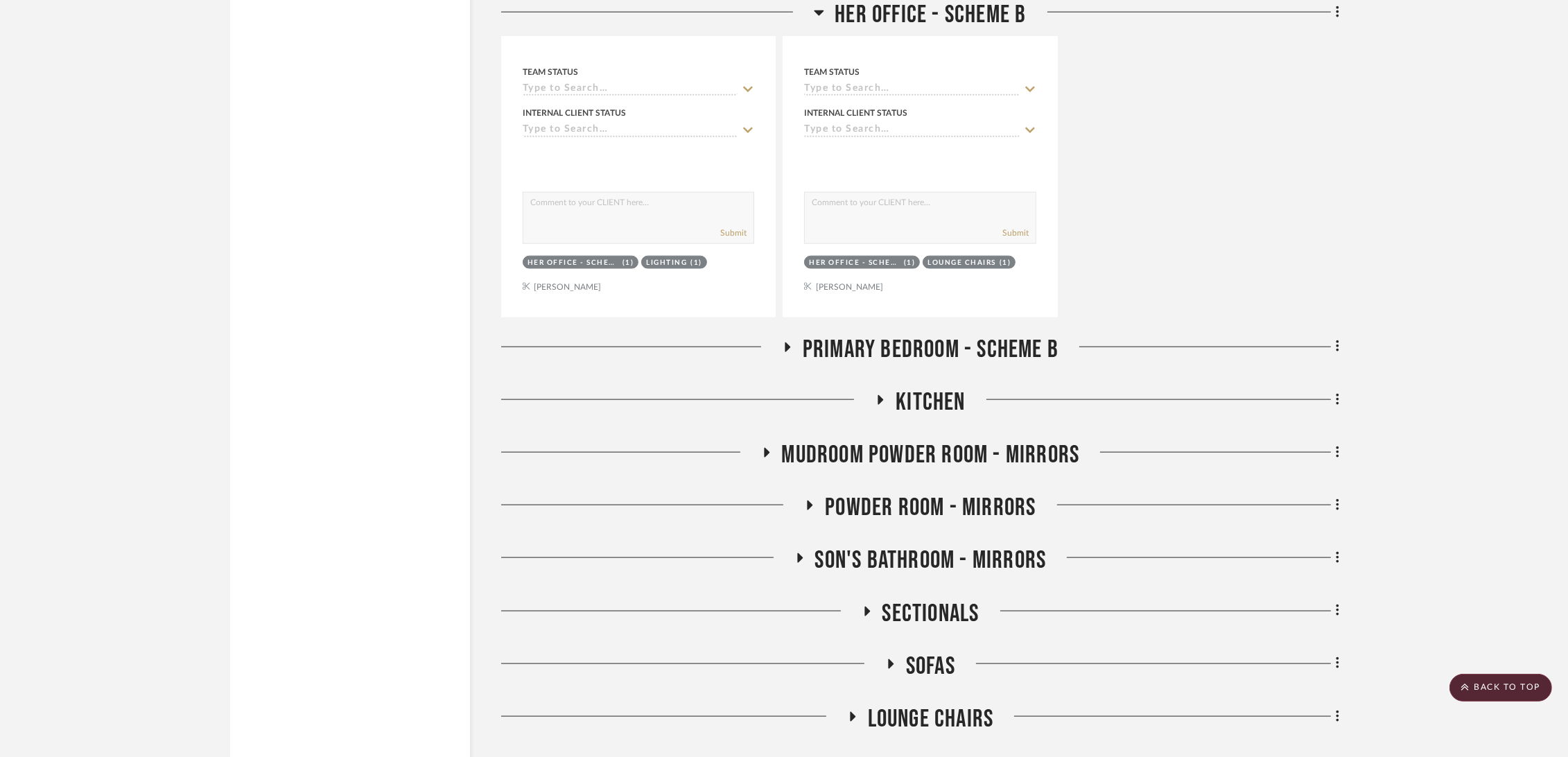
scroll to position [9392, 0]
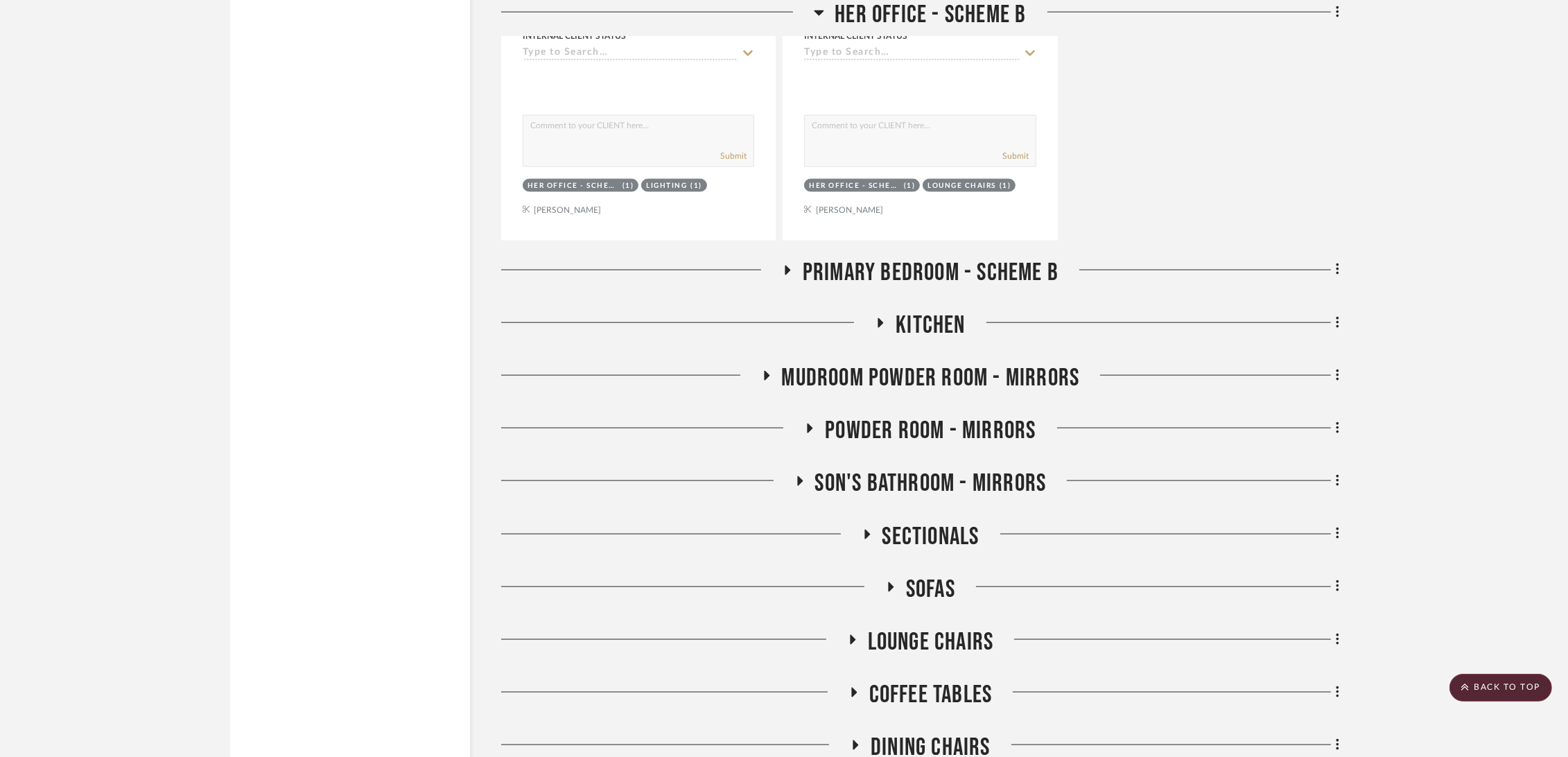
click at [942, 270] on span "Primary Bedroom - Scheme B" at bounding box center [931, 273] width 256 height 30
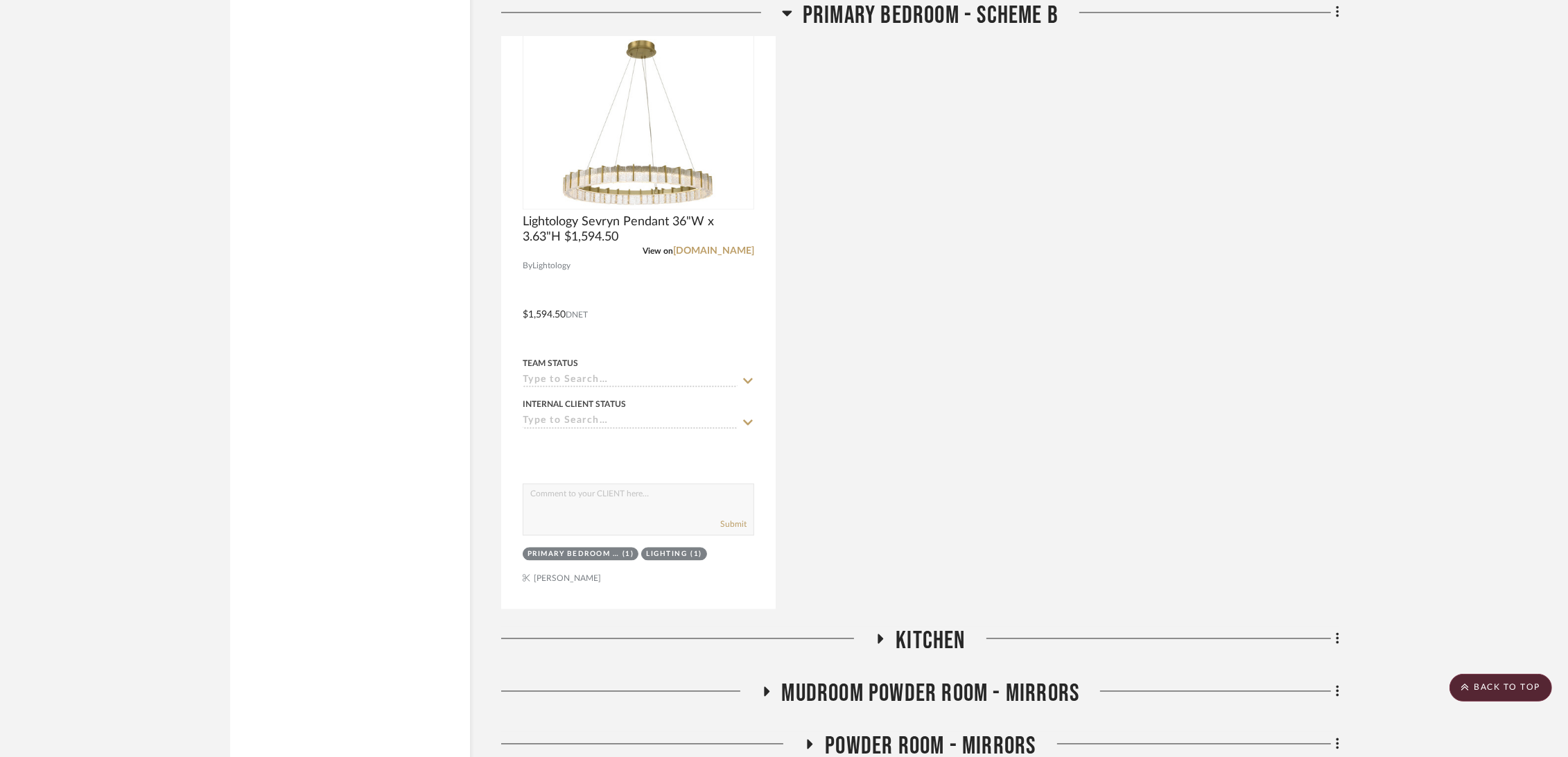
scroll to position [10701, 0]
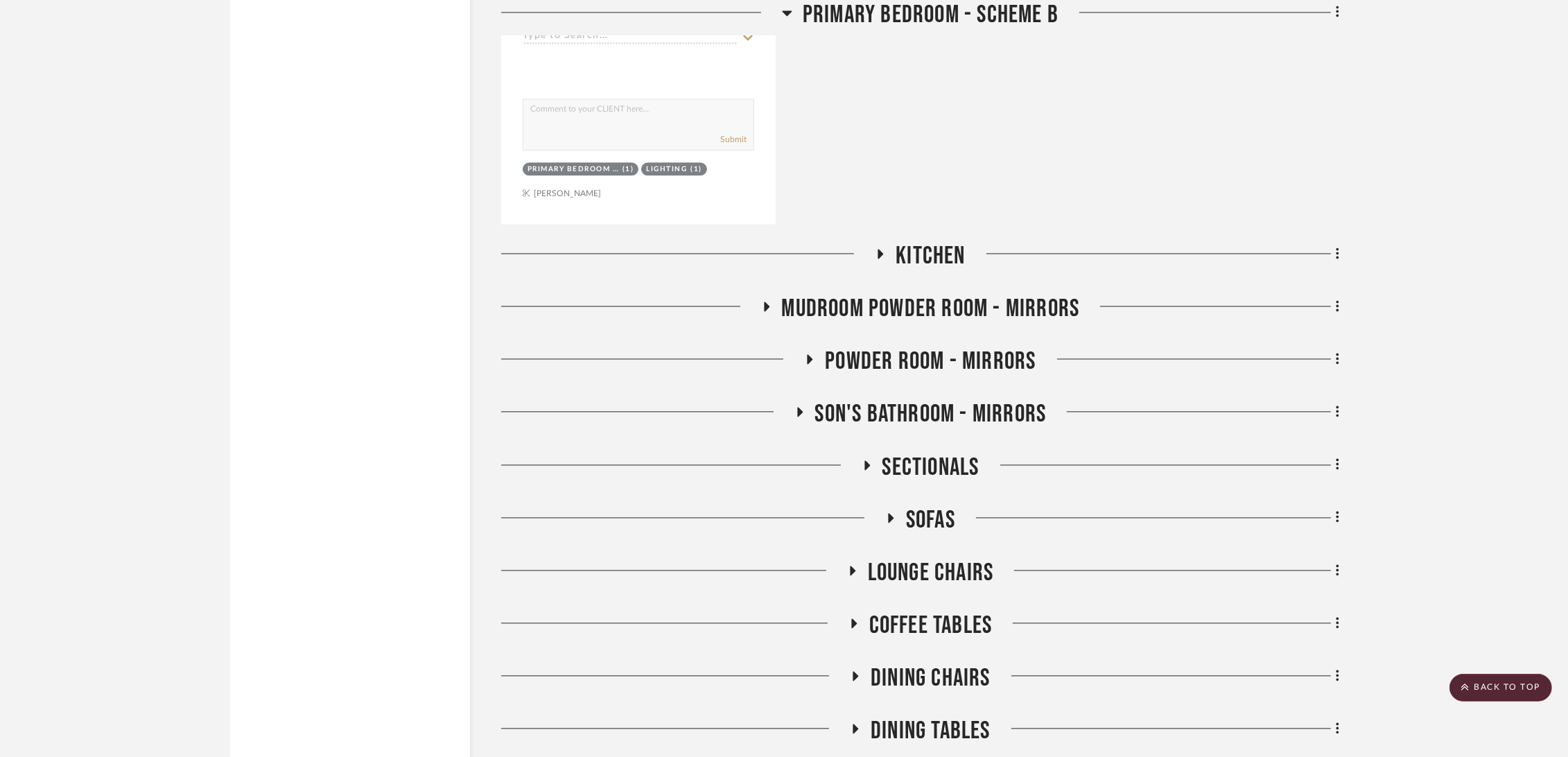
click at [920, 254] on span "Kitchen" at bounding box center [930, 256] width 69 height 30
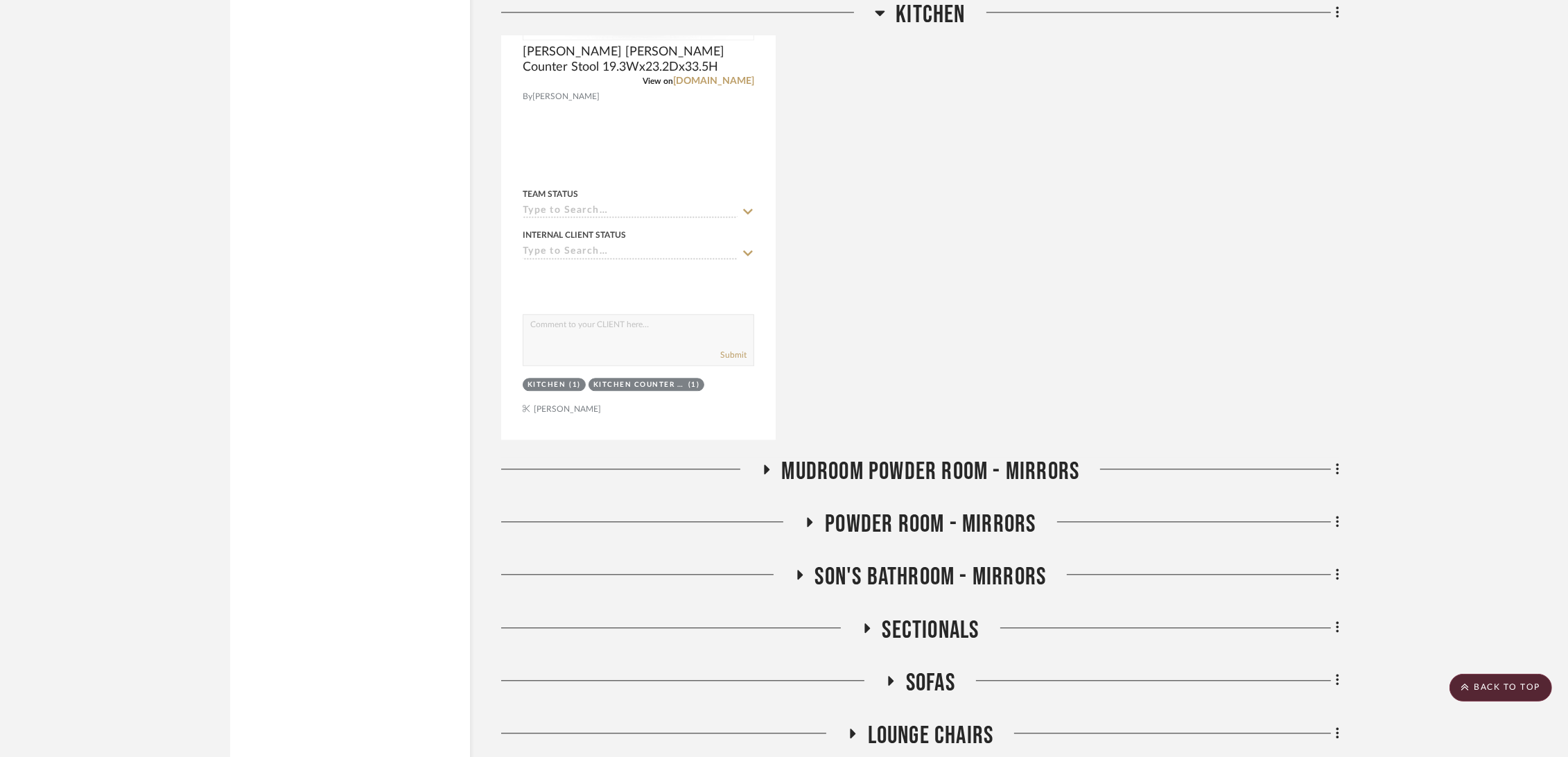
scroll to position [11471, 0]
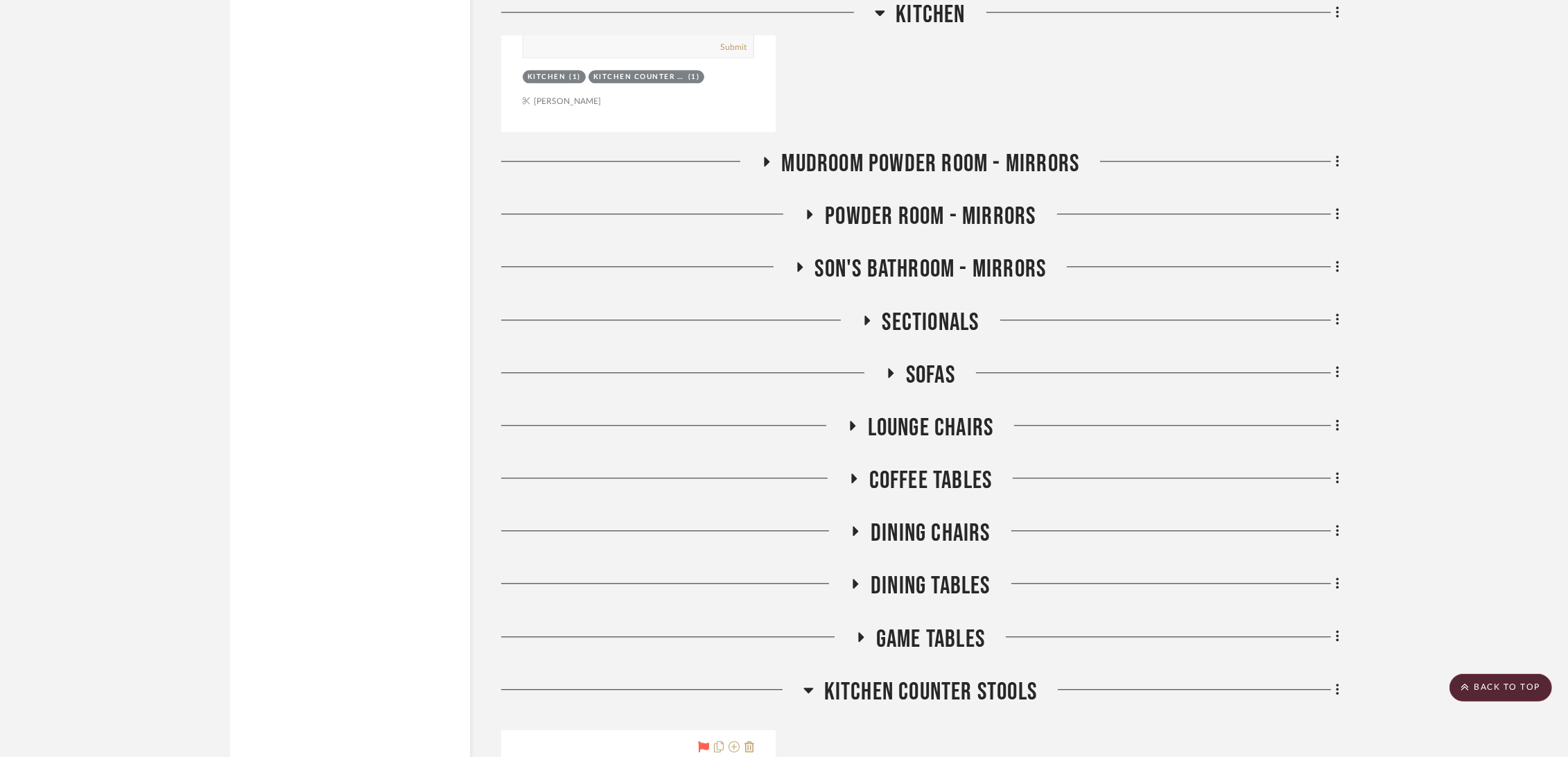
click at [900, 160] on span "Mudroom Powder Room - Mirrors" at bounding box center [931, 164] width 298 height 30
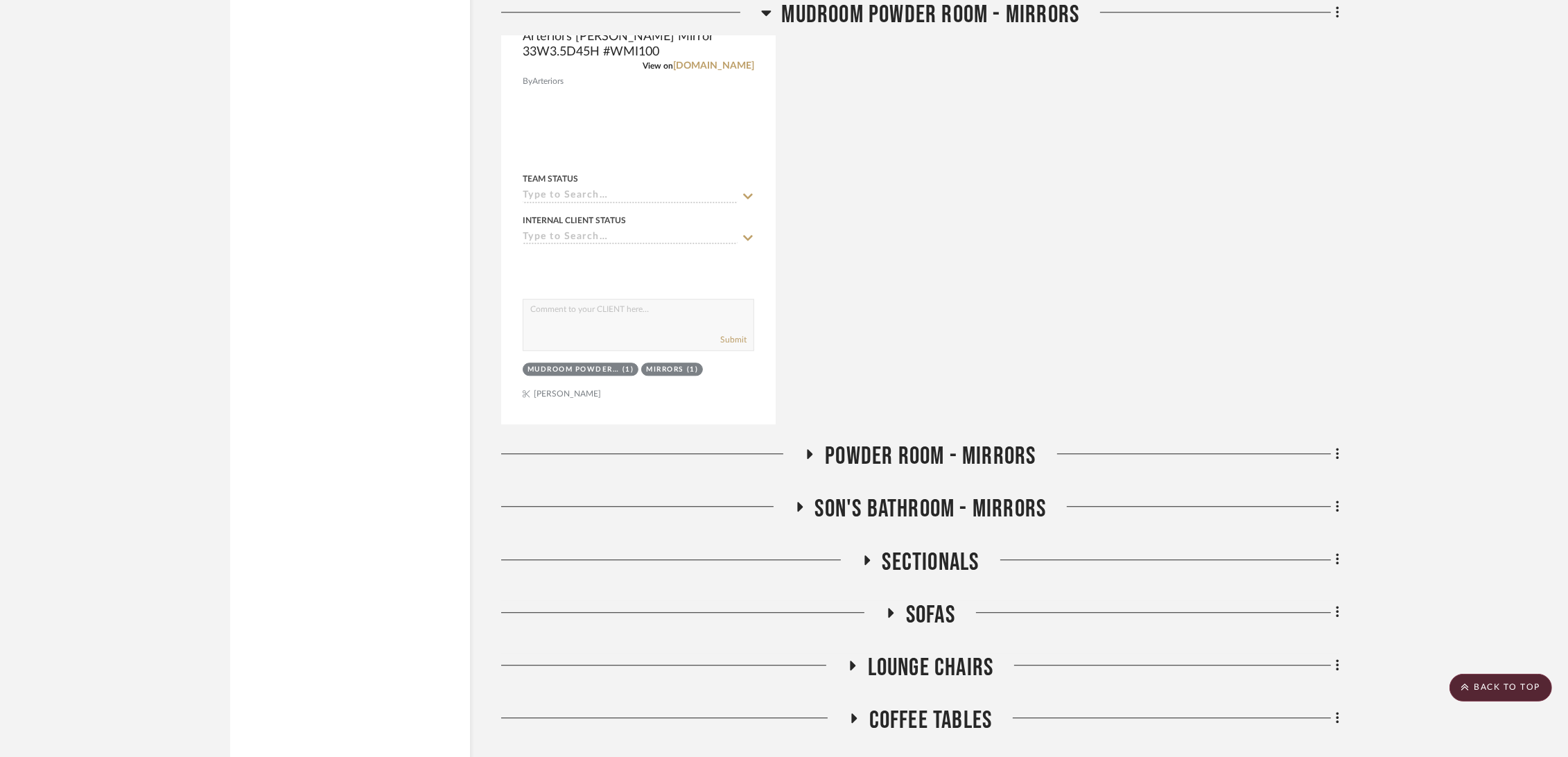
scroll to position [12087, 0]
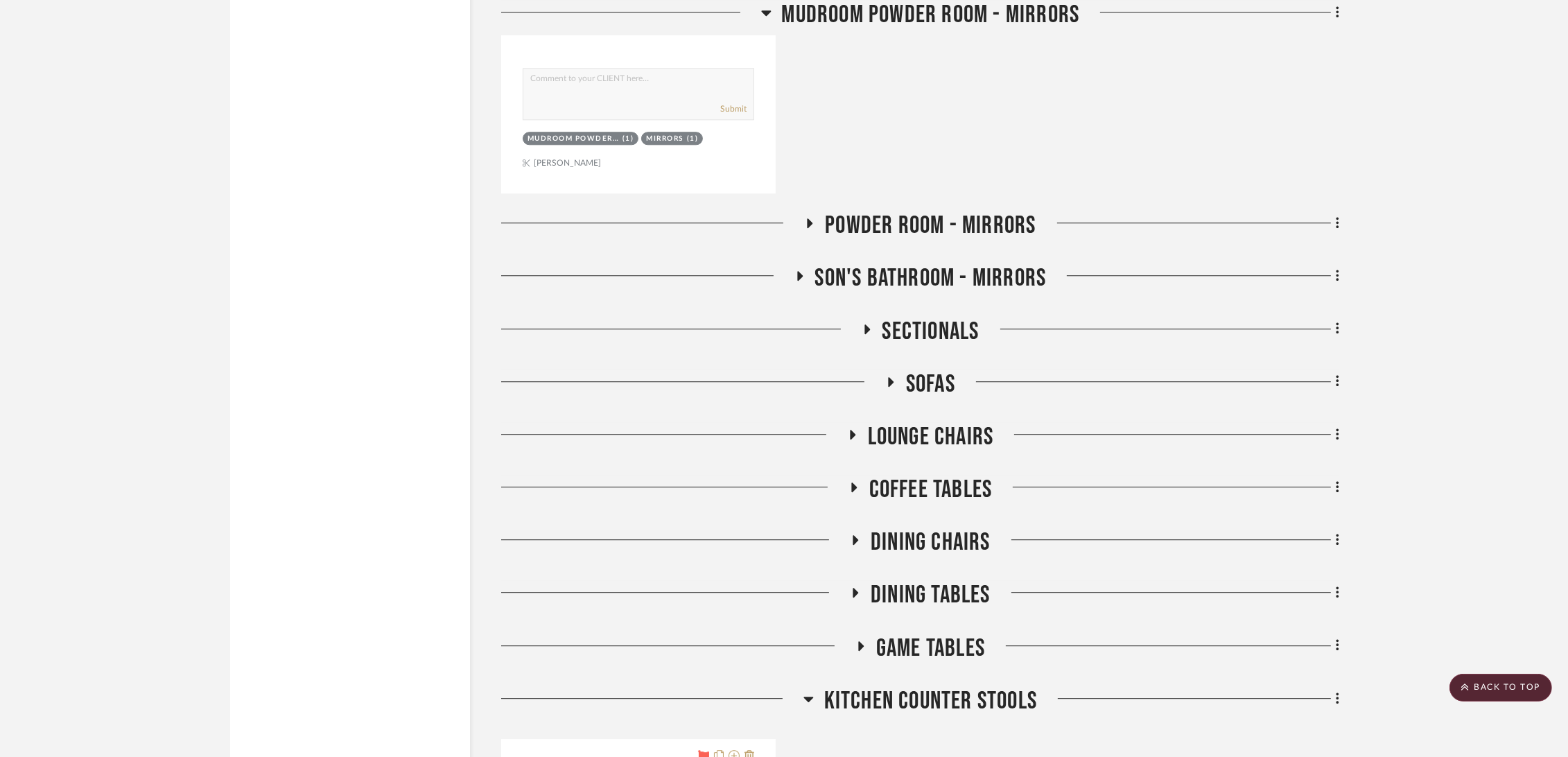
click at [987, 233] on span "Powder Room - Mirrors" at bounding box center [930, 226] width 211 height 30
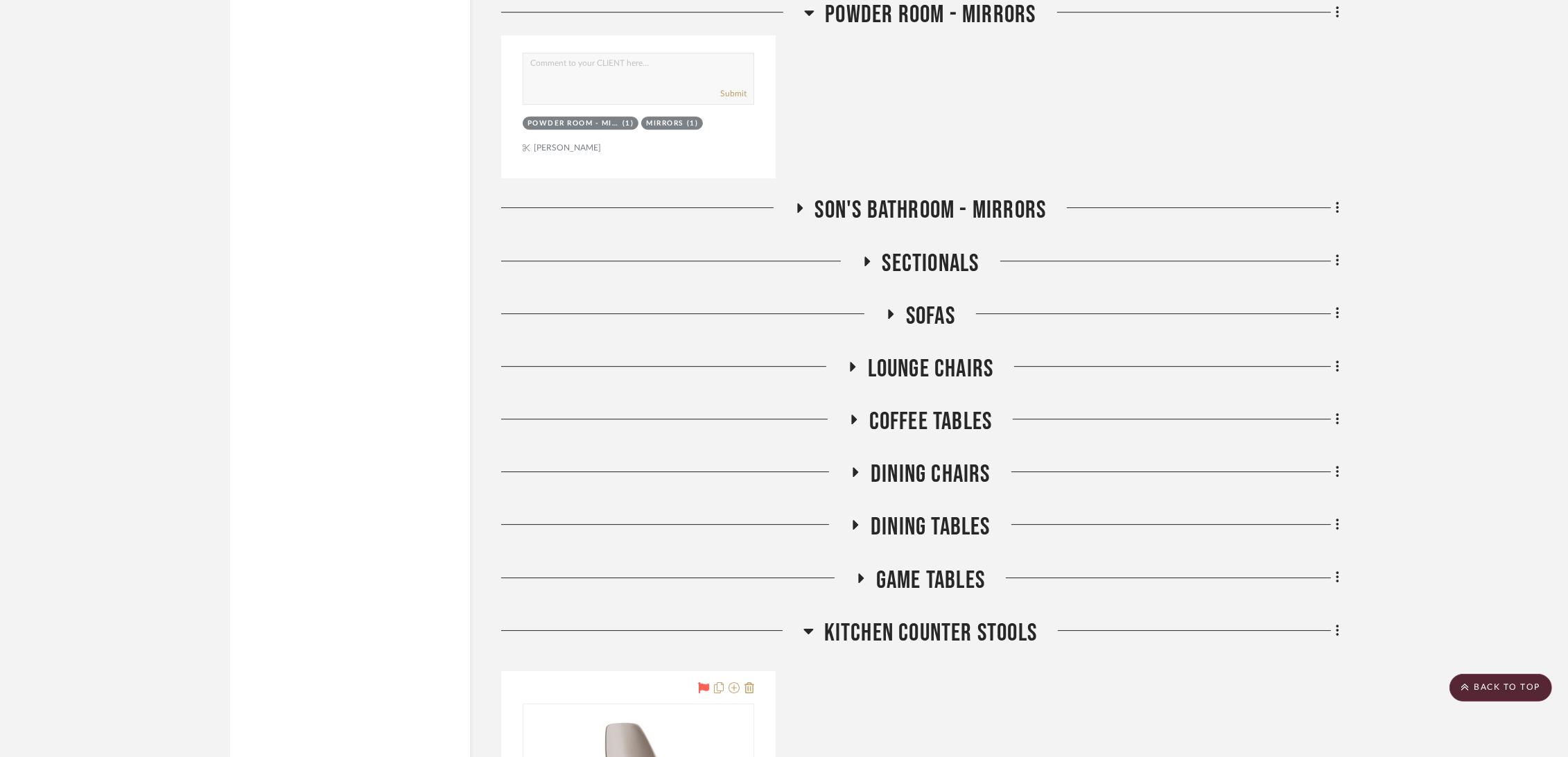
scroll to position [12856, 0]
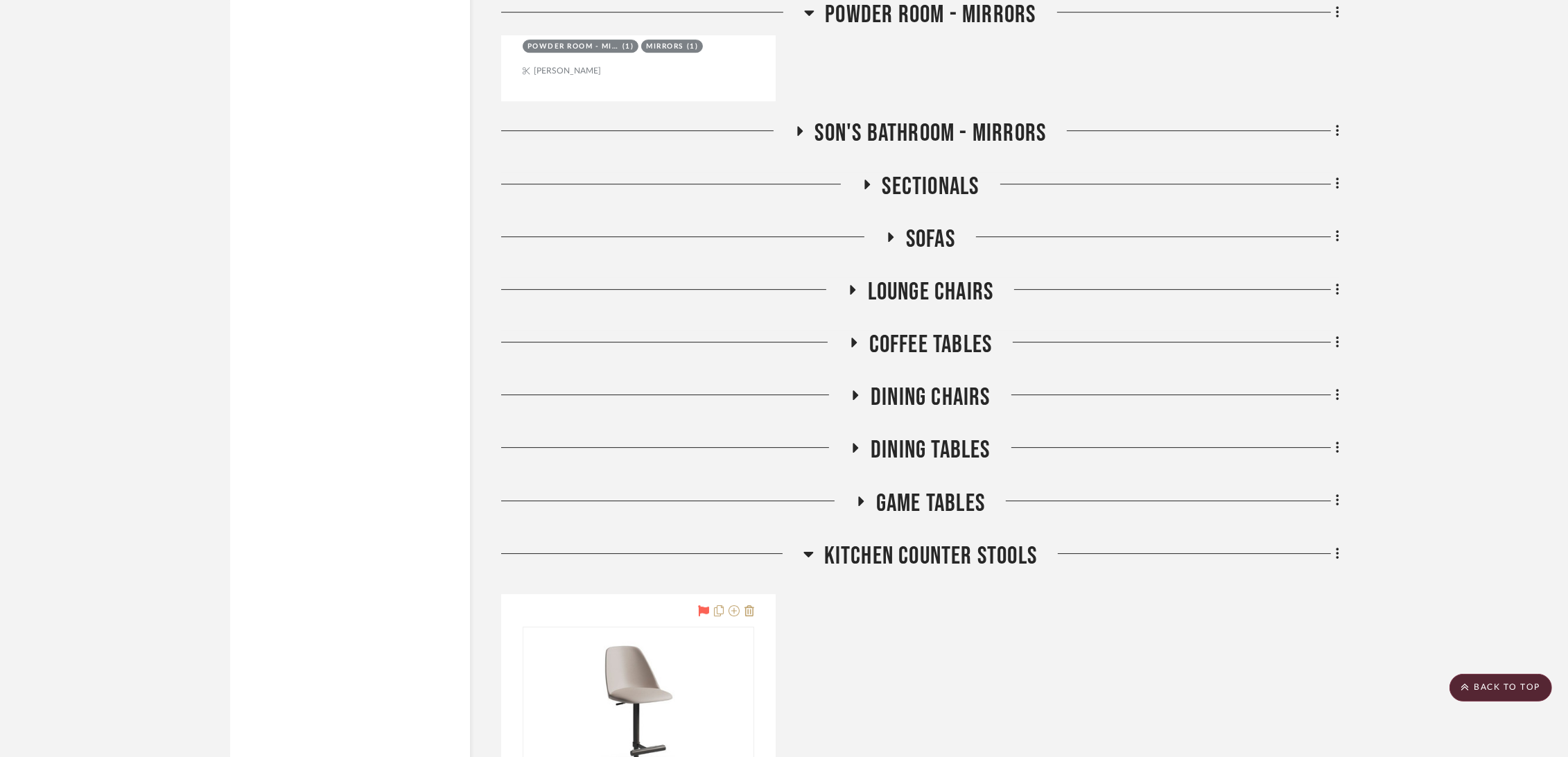
click at [1003, 145] on span "Son's Bathroom - Mirrors" at bounding box center [931, 133] width 231 height 30
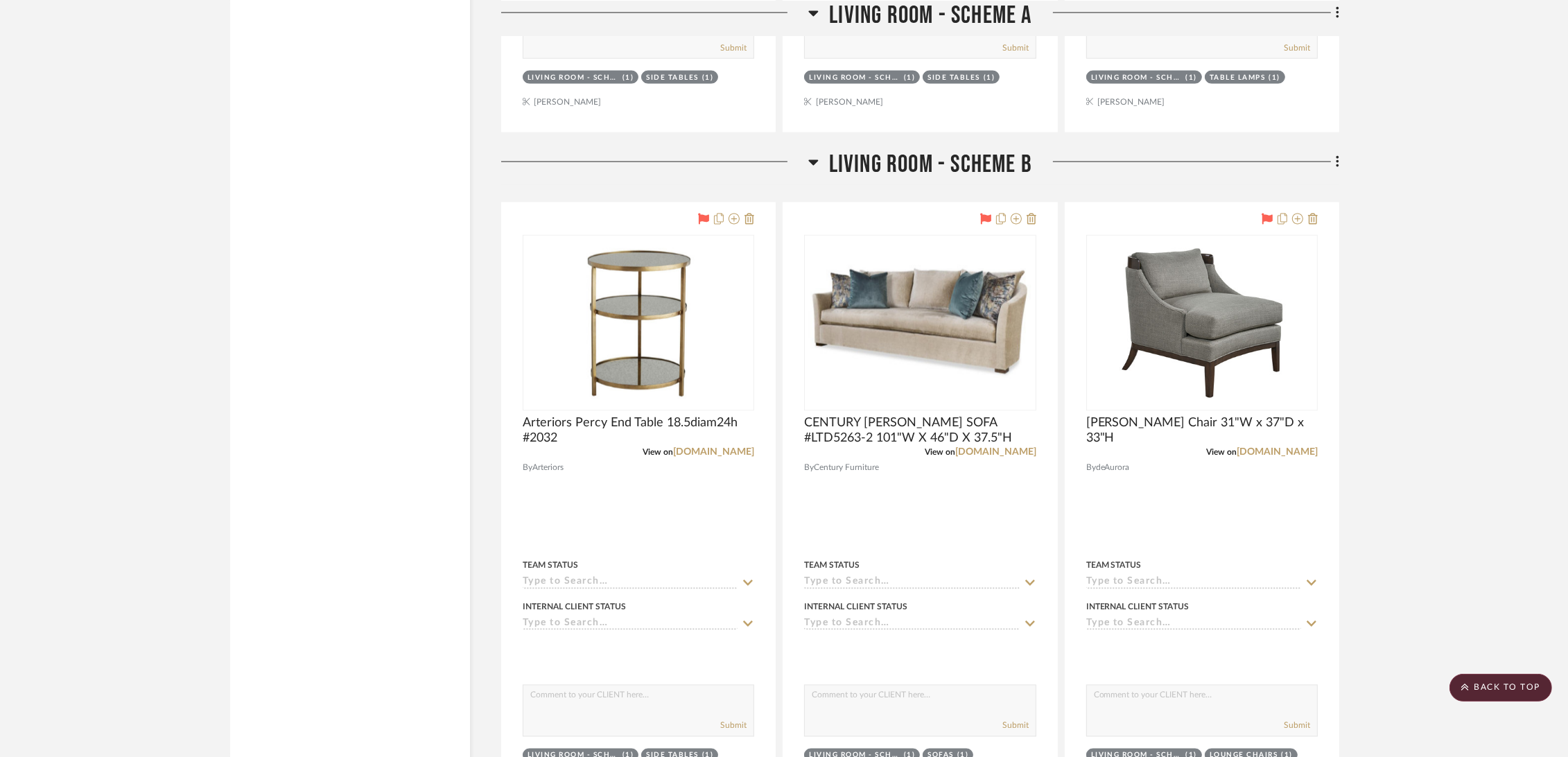
scroll to position [2925, 0]
